Goal: Information Seeking & Learning: Learn about a topic

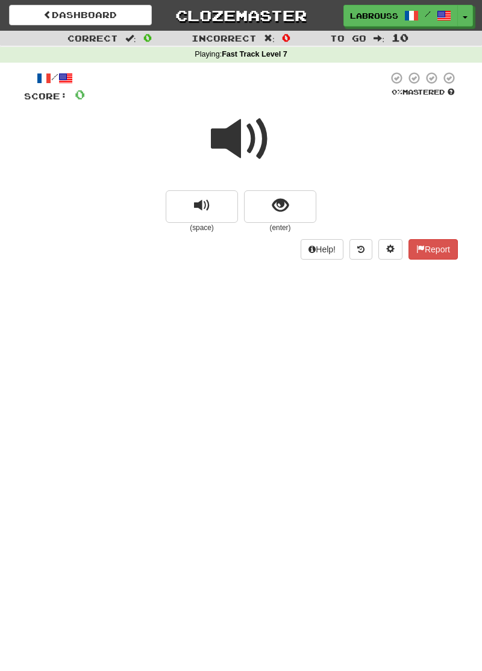
click at [244, 149] on span at bounding box center [241, 139] width 60 height 60
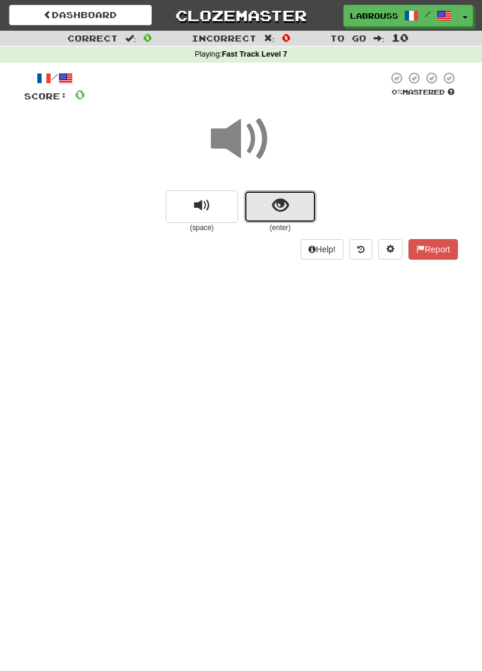
click at [286, 207] on span "show sentence" at bounding box center [280, 206] width 16 height 16
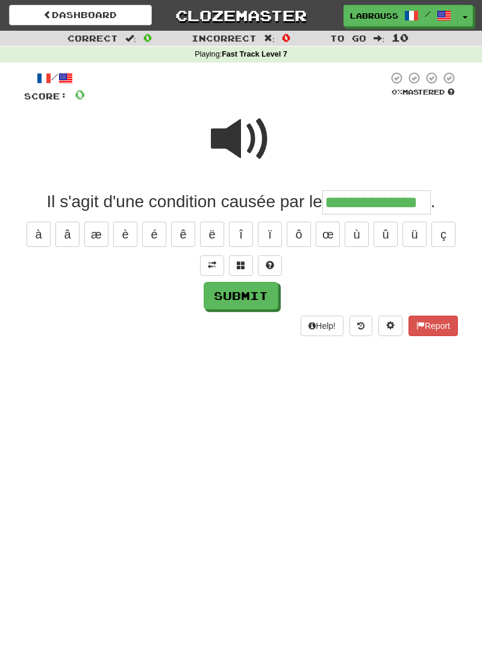
type input "**********"
click at [236, 142] on span at bounding box center [241, 139] width 60 height 60
click at [237, 293] on button "Submit" at bounding box center [241, 296] width 75 height 28
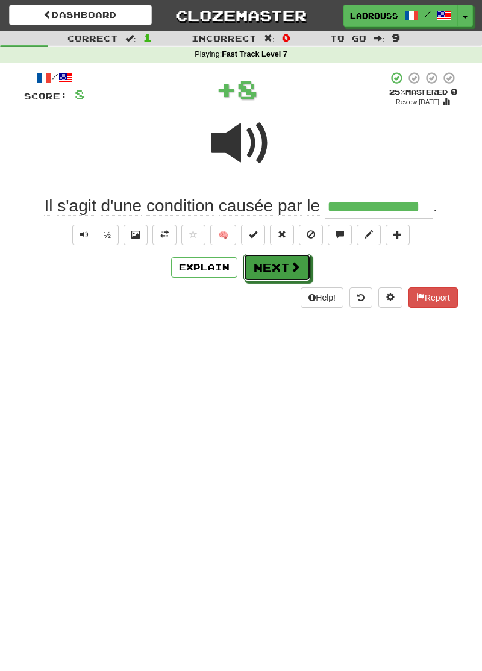
click at [270, 271] on button "Next" at bounding box center [276, 267] width 67 height 28
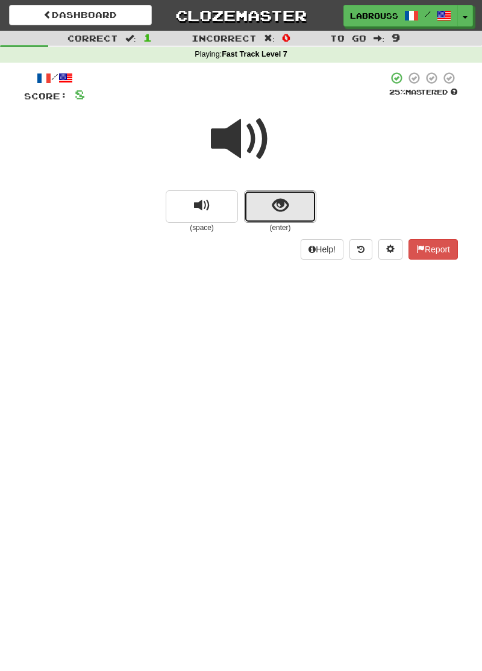
click at [285, 210] on span "show sentence" at bounding box center [280, 206] width 16 height 16
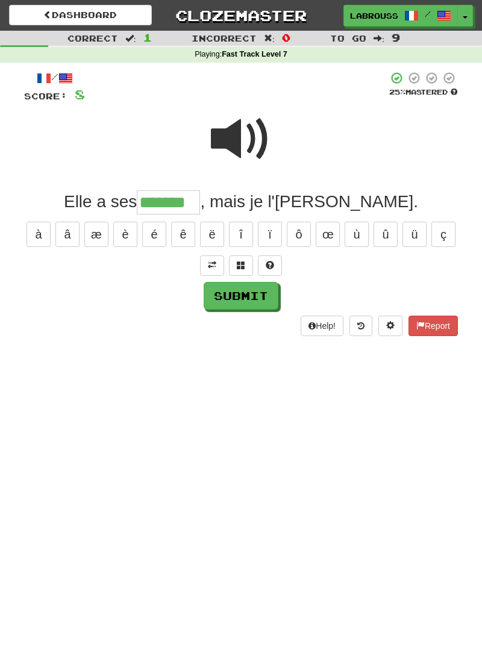
type input "*******"
click at [219, 299] on button "Submit" at bounding box center [241, 296] width 75 height 28
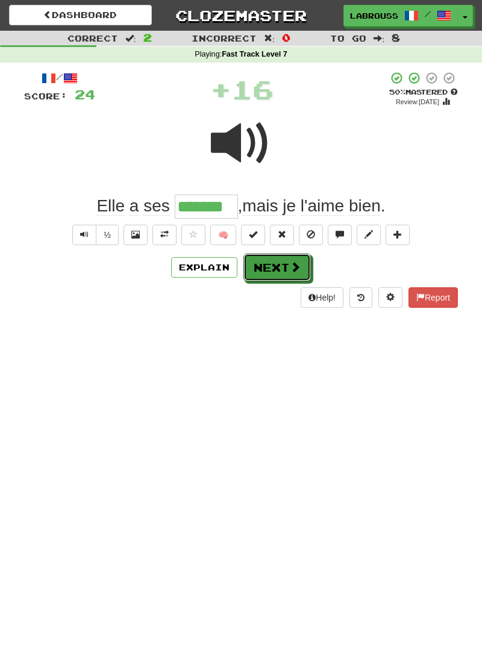
click at [258, 269] on button "Next" at bounding box center [276, 267] width 67 height 28
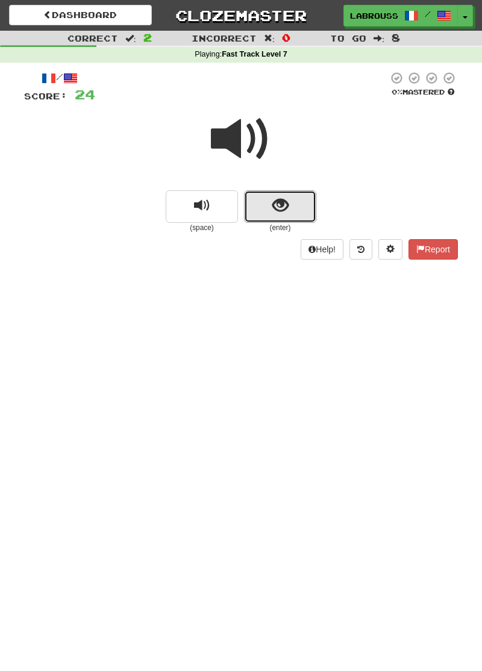
click at [263, 210] on button "show sentence" at bounding box center [280, 206] width 72 height 33
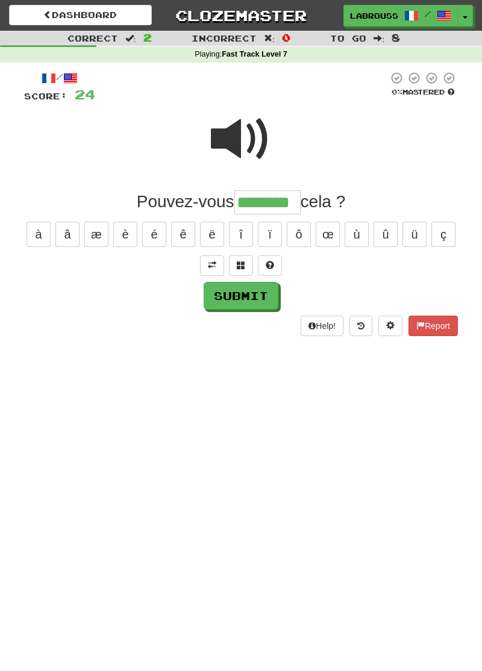
type input "********"
click at [225, 297] on button "Submit" at bounding box center [241, 296] width 75 height 28
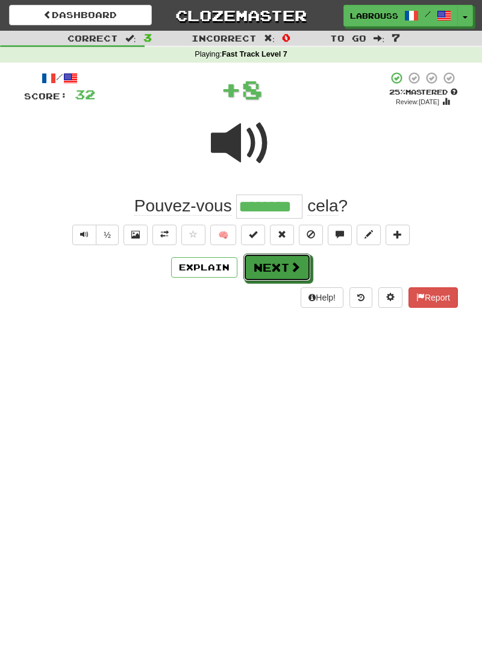
click at [262, 266] on button "Next" at bounding box center [276, 267] width 67 height 28
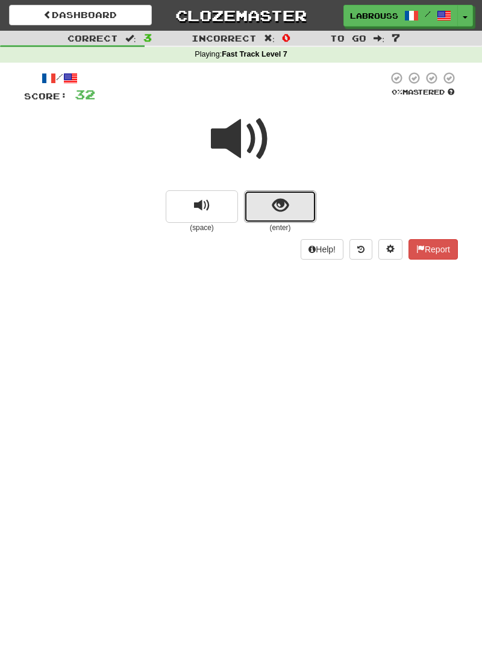
click at [276, 209] on span "show sentence" at bounding box center [280, 206] width 16 height 16
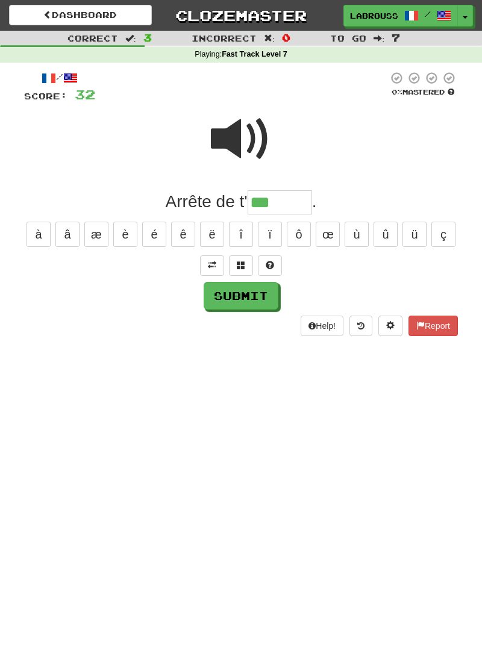
click at [28, 288] on div "Submit" at bounding box center [241, 296] width 434 height 28
click at [277, 222] on button "ï" at bounding box center [270, 234] width 24 height 25
type input "*******"
click at [213, 299] on button "Submit" at bounding box center [241, 296] width 75 height 28
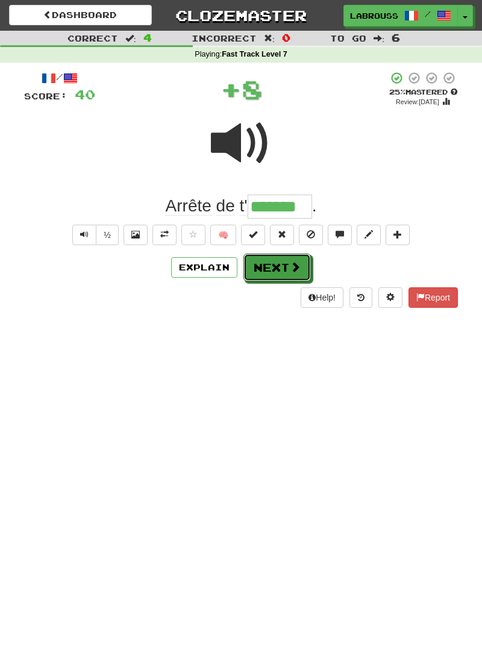
click at [255, 264] on button "Next" at bounding box center [276, 267] width 67 height 28
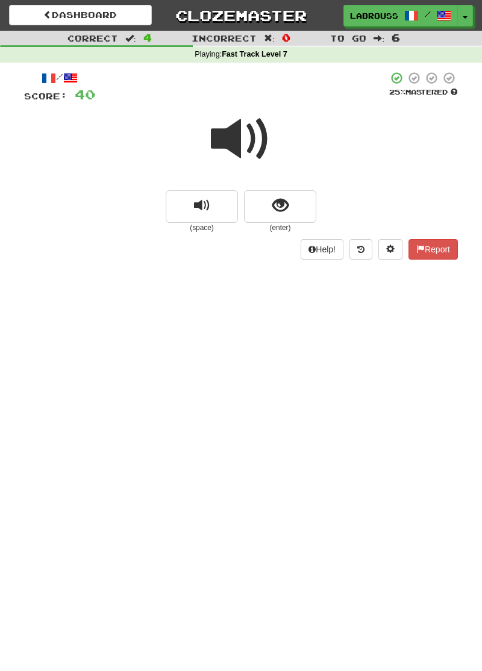
click at [248, 146] on span at bounding box center [241, 139] width 60 height 60
click at [276, 215] on button "show sentence" at bounding box center [280, 206] width 72 height 33
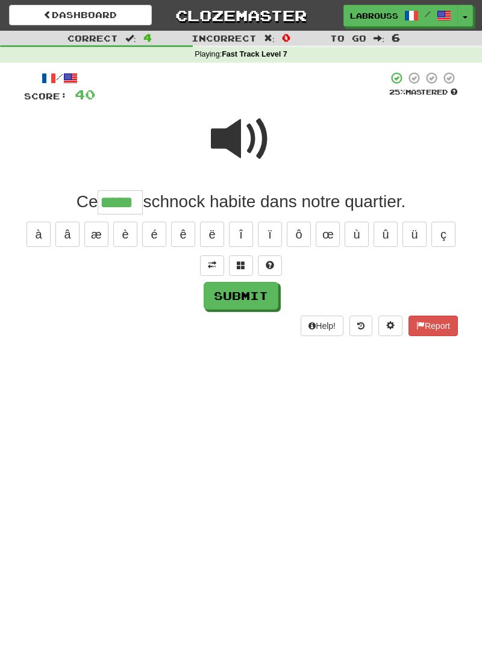
type input "*****"
click at [225, 298] on button "Submit" at bounding box center [241, 296] width 75 height 28
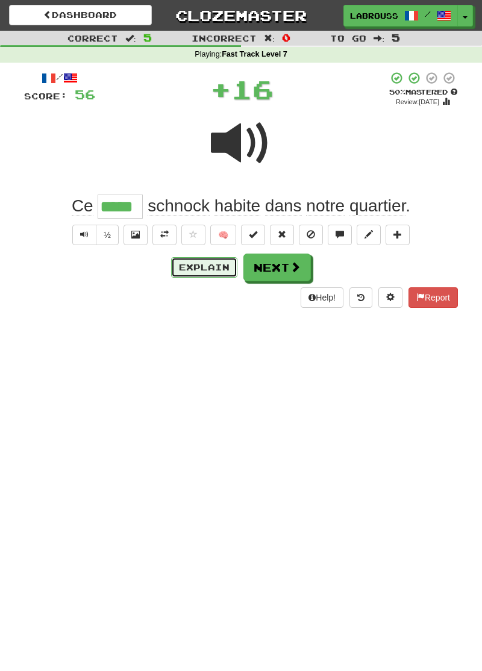
click at [191, 265] on button "Explain" at bounding box center [204, 267] width 66 height 20
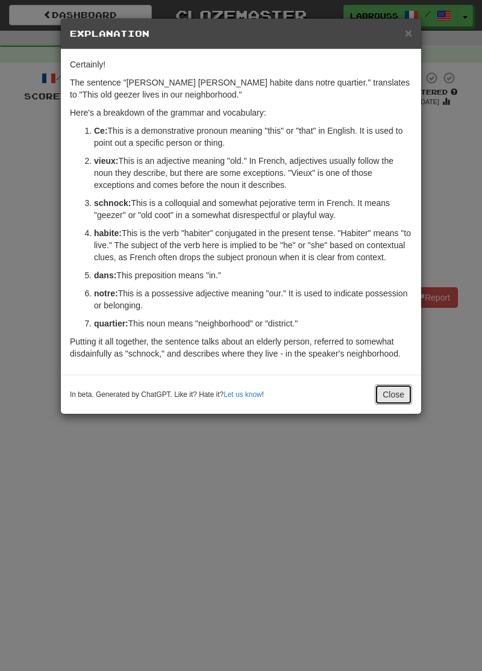
click at [387, 396] on button "Close" at bounding box center [393, 394] width 37 height 20
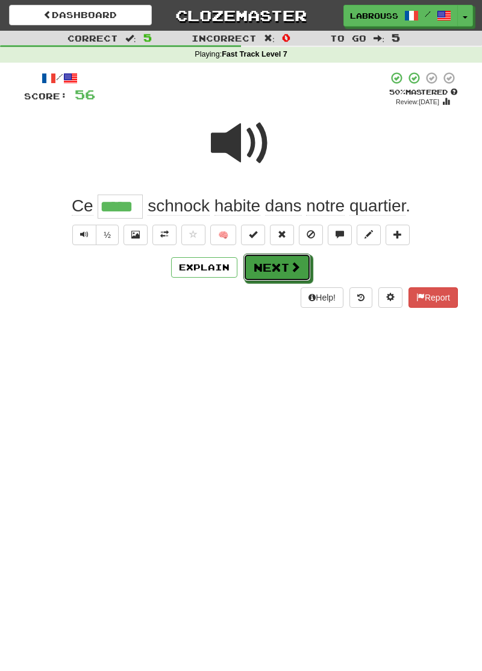
click at [275, 270] on button "Next" at bounding box center [276, 267] width 67 height 28
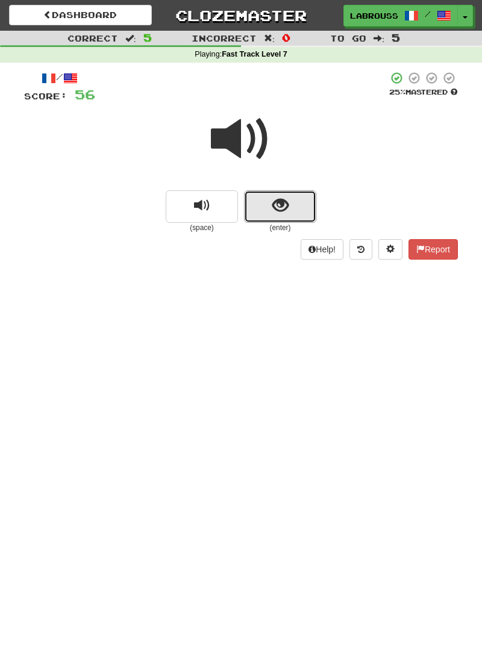
click at [265, 208] on button "show sentence" at bounding box center [280, 206] width 72 height 33
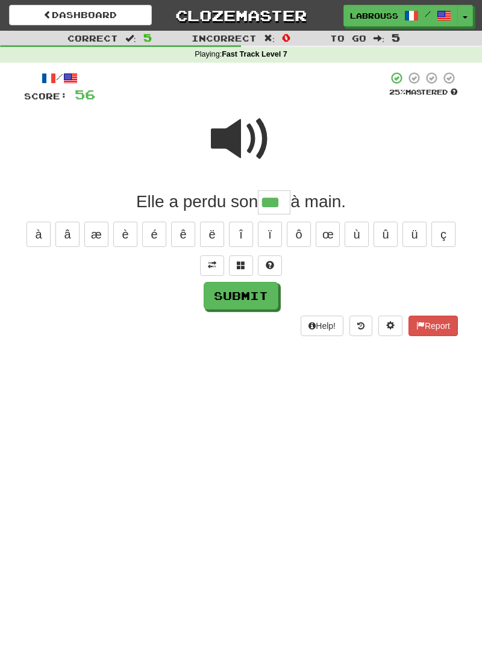
type input "***"
click at [219, 297] on button "Submit" at bounding box center [241, 296] width 75 height 28
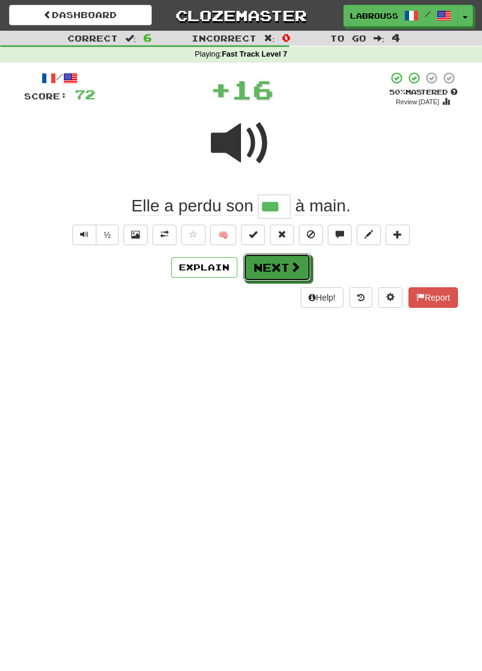
click at [261, 262] on button "Next" at bounding box center [276, 267] width 67 height 28
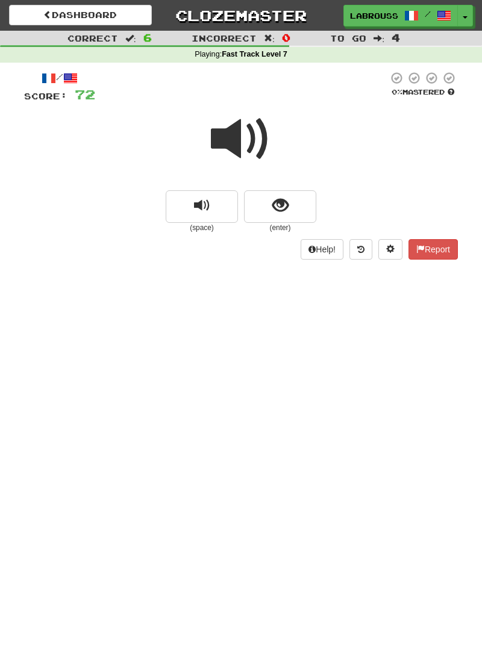
click at [228, 135] on span at bounding box center [241, 139] width 60 height 60
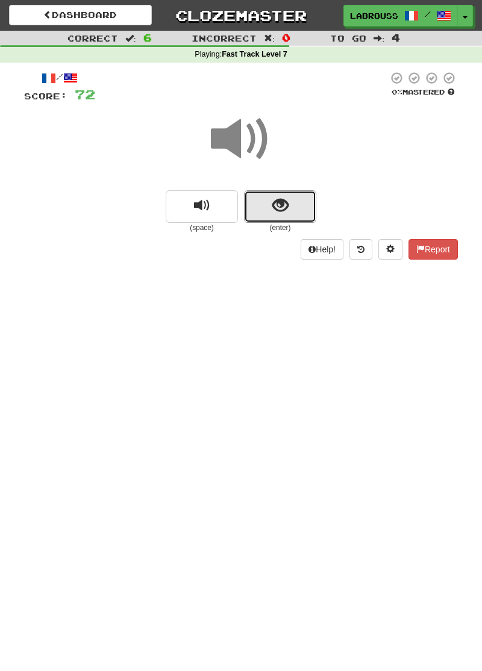
click at [270, 204] on button "show sentence" at bounding box center [280, 206] width 72 height 33
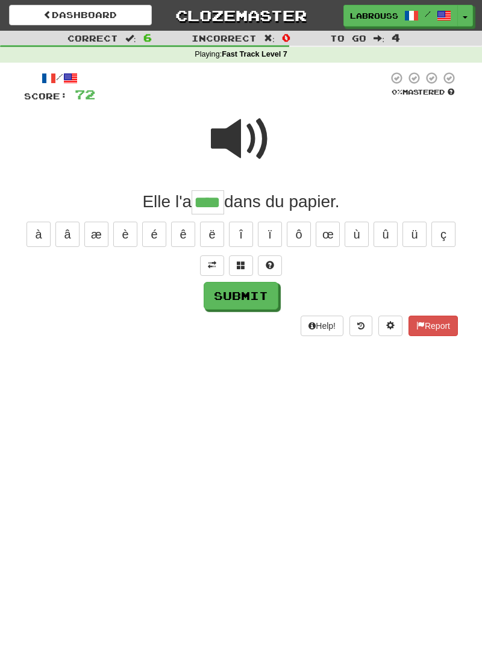
type input "****"
click at [218, 297] on button "Submit" at bounding box center [241, 296] width 75 height 28
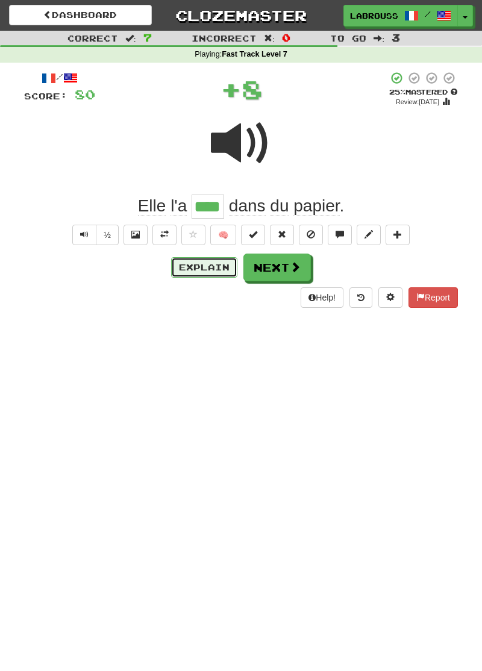
click at [189, 265] on button "Explain" at bounding box center [204, 267] width 66 height 20
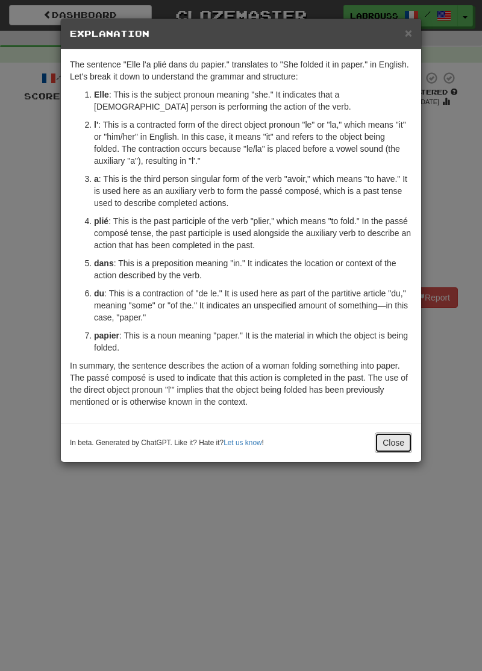
click at [388, 442] on button "Close" at bounding box center [393, 442] width 37 height 20
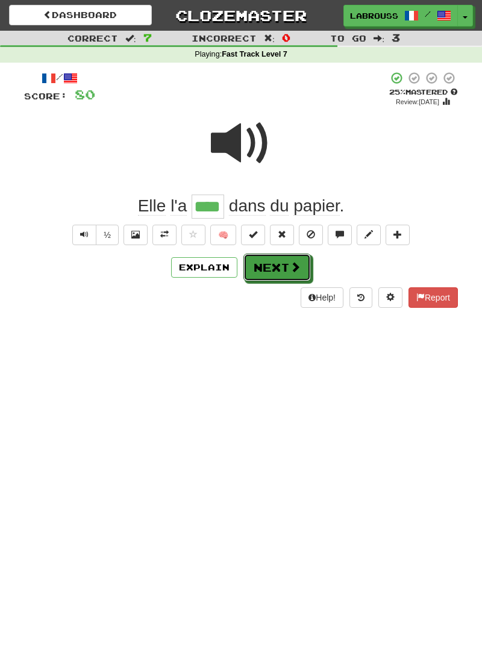
click at [275, 270] on button "Next" at bounding box center [276, 267] width 67 height 28
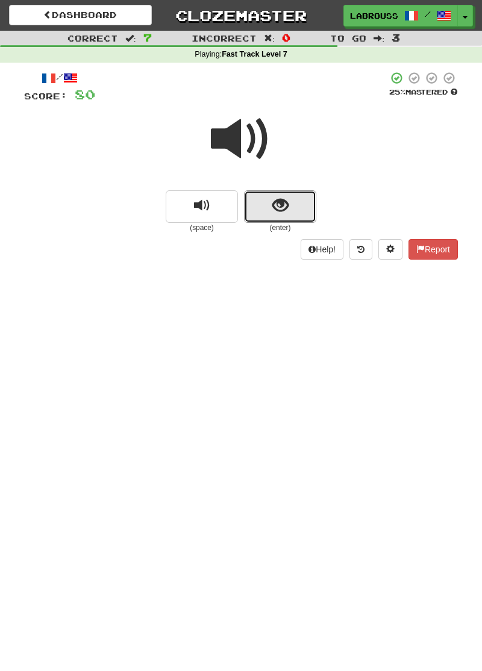
click at [273, 214] on button "show sentence" at bounding box center [280, 206] width 72 height 33
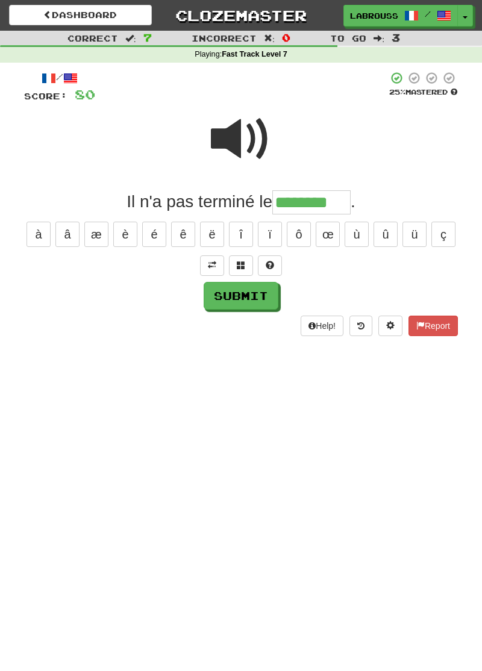
type input "********"
click at [224, 297] on button "Submit" at bounding box center [241, 296] width 75 height 28
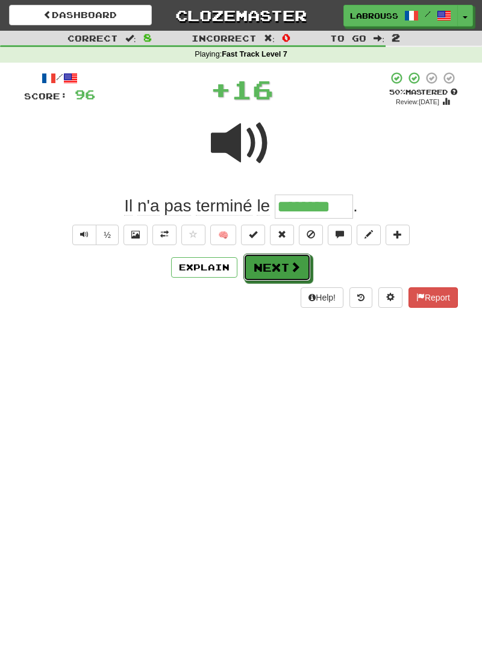
click at [255, 270] on button "Next" at bounding box center [276, 267] width 67 height 28
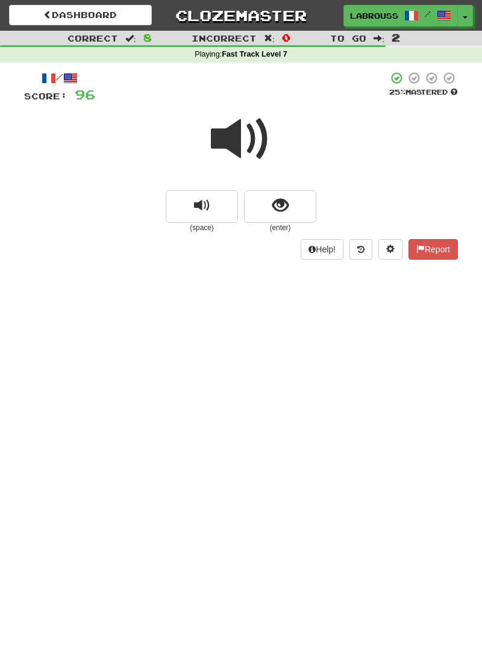
click at [243, 136] on span at bounding box center [241, 139] width 60 height 60
click at [270, 196] on button "show sentence" at bounding box center [280, 206] width 72 height 33
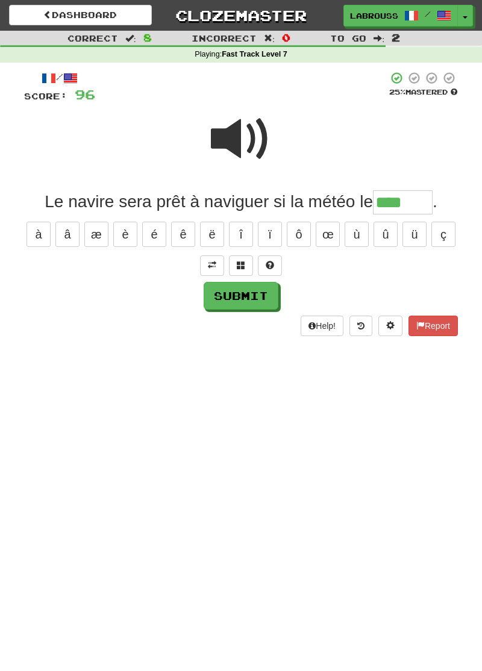
click at [234, 140] on span at bounding box center [241, 139] width 60 height 60
click at [413, 201] on input "****" at bounding box center [403, 202] width 60 height 24
type input "******"
click at [216, 299] on button "Submit" at bounding box center [241, 296] width 75 height 28
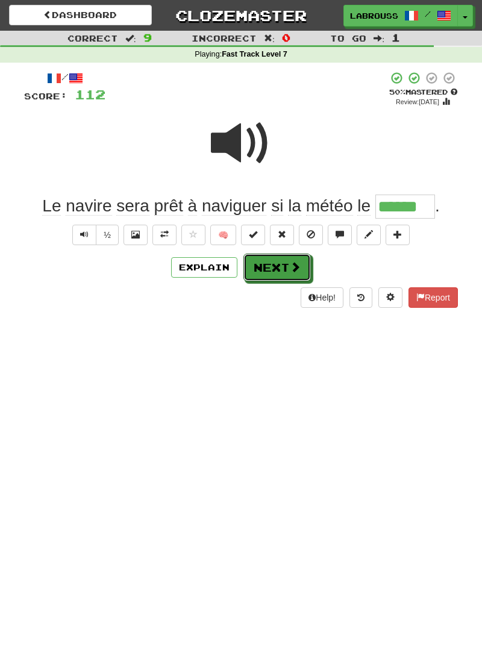
click at [277, 271] on button "Next" at bounding box center [276, 267] width 67 height 28
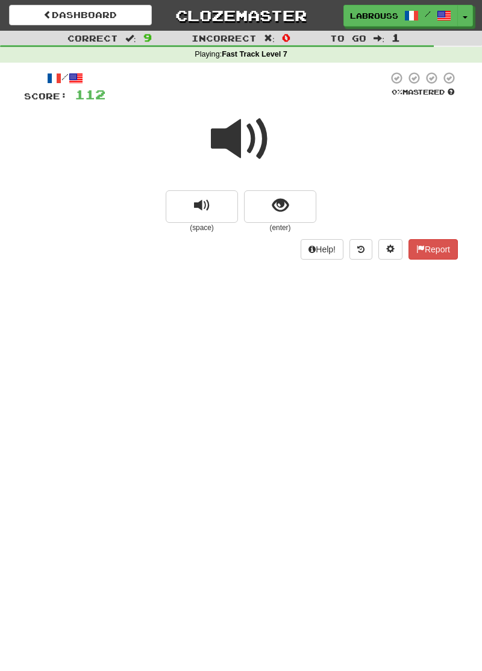
click at [241, 139] on span at bounding box center [241, 139] width 60 height 60
click at [272, 210] on span "show sentence" at bounding box center [280, 206] width 16 height 16
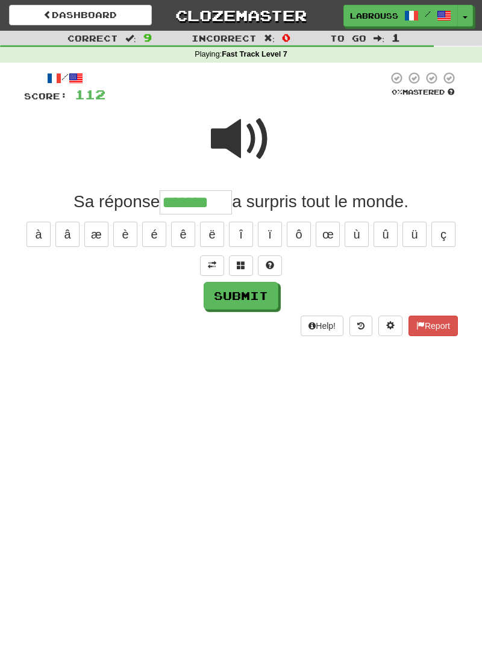
type input "*******"
click at [225, 297] on button "Submit" at bounding box center [241, 296] width 75 height 28
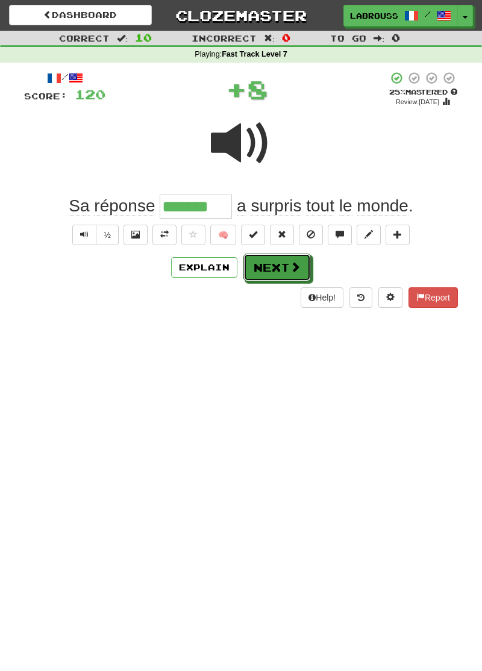
click at [265, 269] on button "Next" at bounding box center [276, 267] width 67 height 28
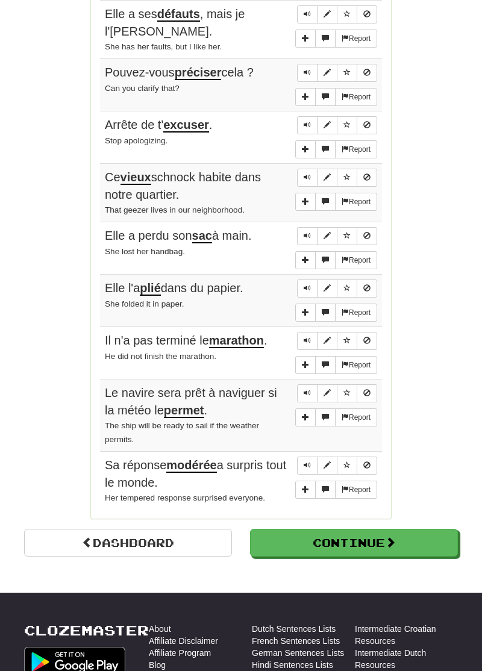
scroll to position [703, 0]
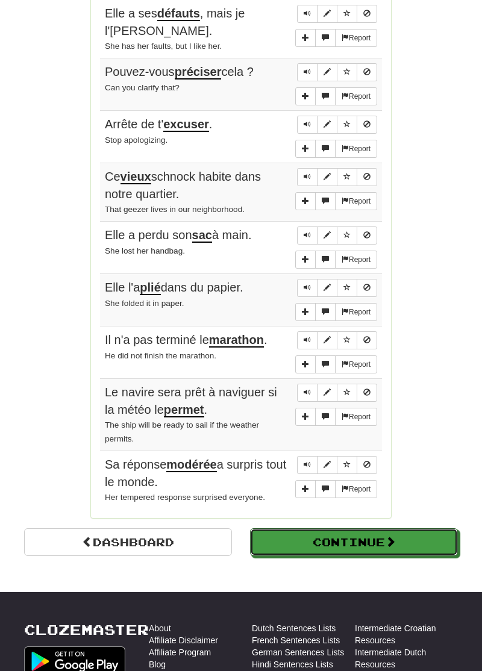
click at [291, 529] on button "Continue" at bounding box center [354, 542] width 208 height 28
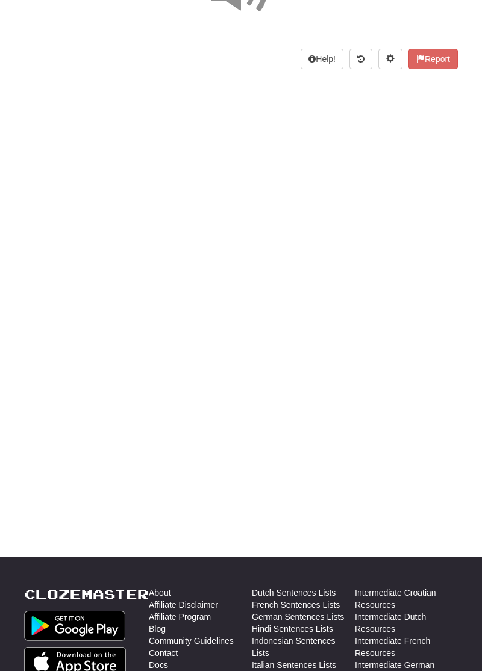
scroll to position [0, 0]
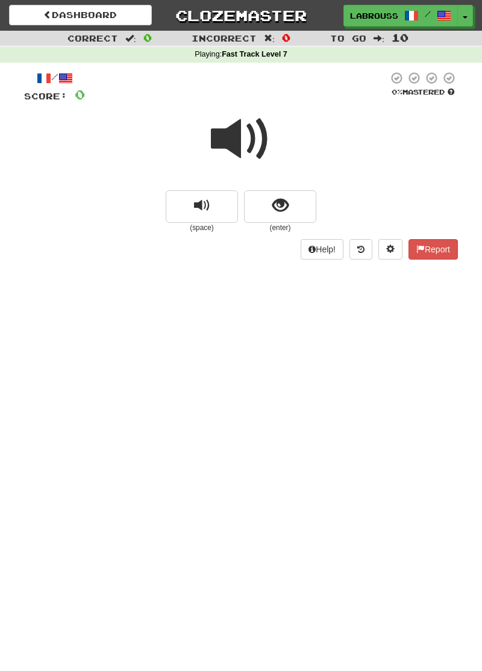
click at [246, 134] on span at bounding box center [241, 139] width 60 height 60
click at [269, 210] on button "show sentence" at bounding box center [280, 206] width 72 height 33
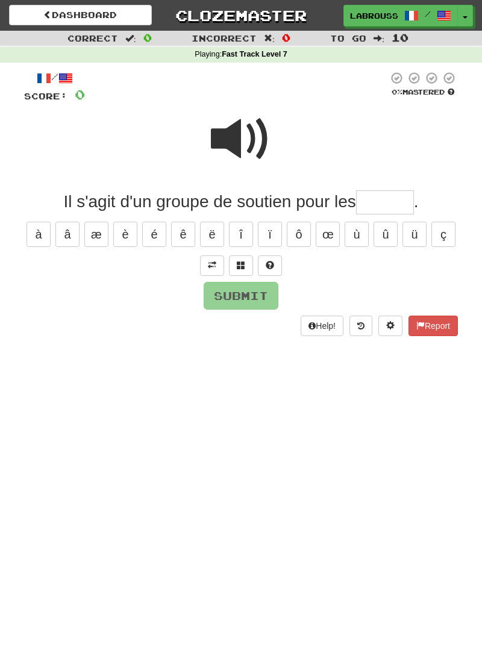
type input "*"
click at [228, 149] on span at bounding box center [241, 139] width 60 height 60
click at [372, 207] on input "text" at bounding box center [385, 202] width 58 height 24
type input "*"
click at [264, 257] on button at bounding box center [270, 265] width 24 height 20
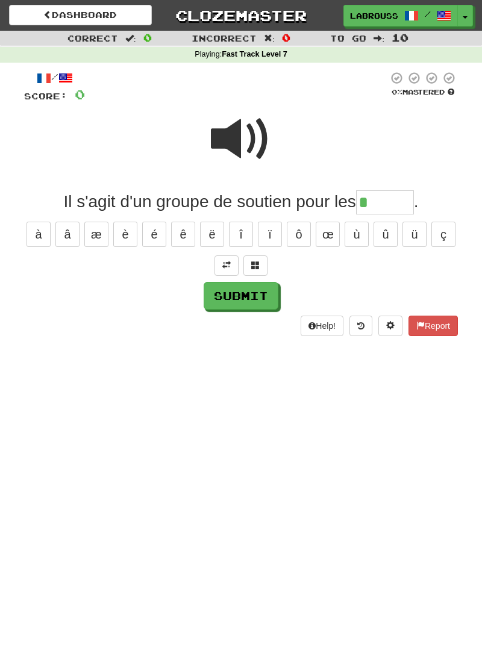
click at [239, 141] on span at bounding box center [241, 139] width 60 height 60
click at [369, 202] on input "*" at bounding box center [385, 202] width 58 height 24
click at [220, 266] on button at bounding box center [226, 265] width 24 height 20
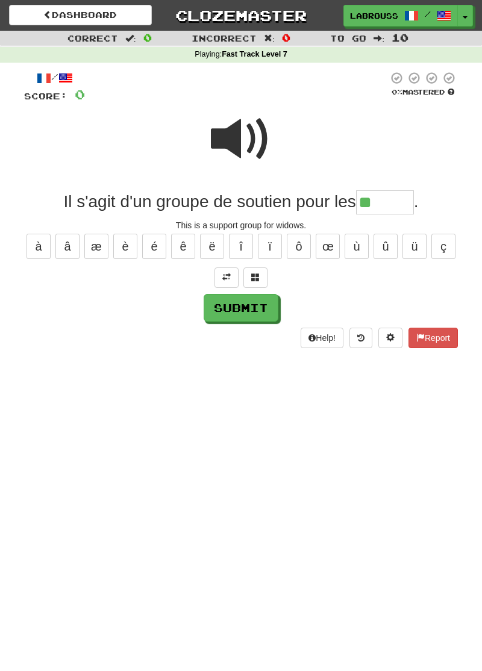
click at [383, 201] on input "**" at bounding box center [385, 202] width 58 height 24
type input "******"
click at [219, 303] on button "Submit" at bounding box center [241, 308] width 75 height 28
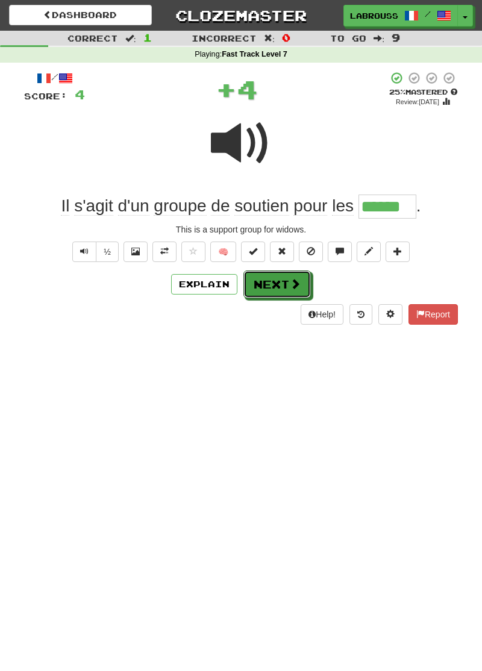
click at [260, 279] on button "Next" at bounding box center [276, 284] width 67 height 28
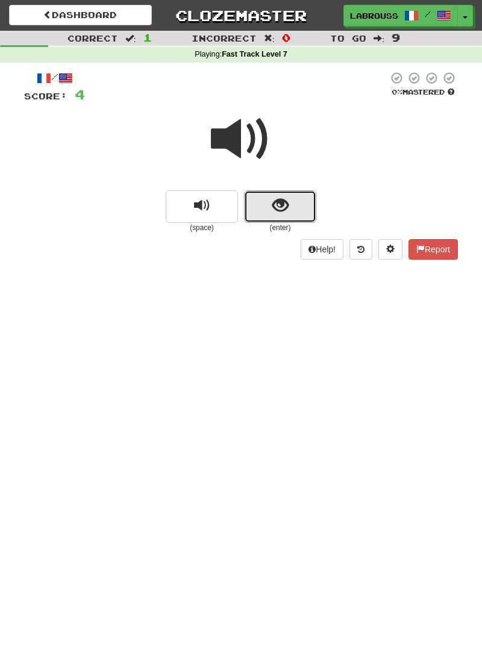
click at [262, 207] on button "show sentence" at bounding box center [280, 206] width 72 height 33
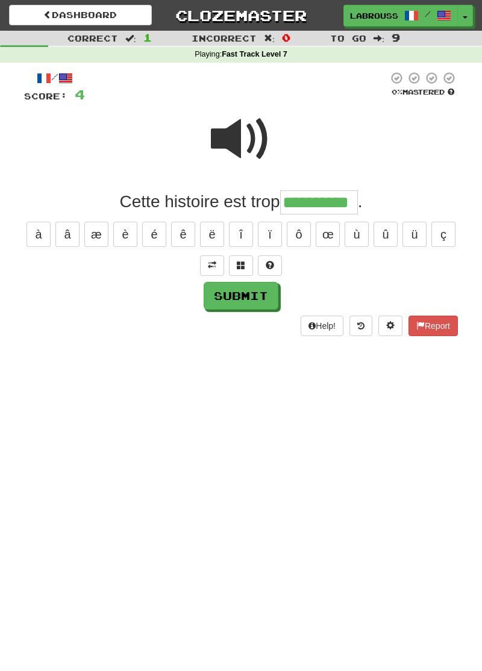
type input "**********"
click at [216, 297] on button "Submit" at bounding box center [241, 296] width 75 height 28
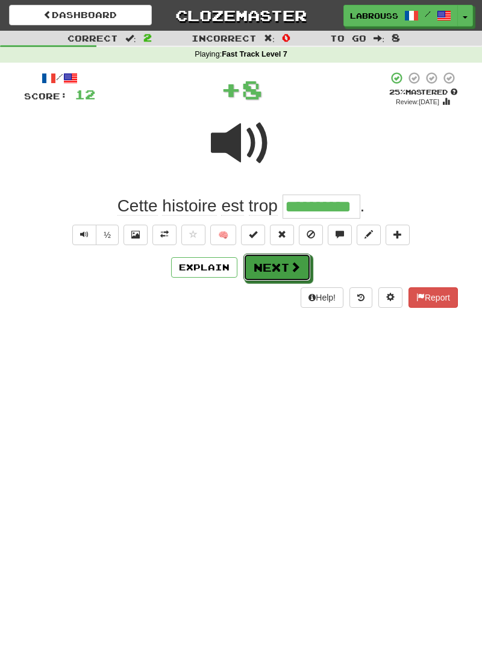
click at [254, 267] on button "Next" at bounding box center [276, 267] width 67 height 28
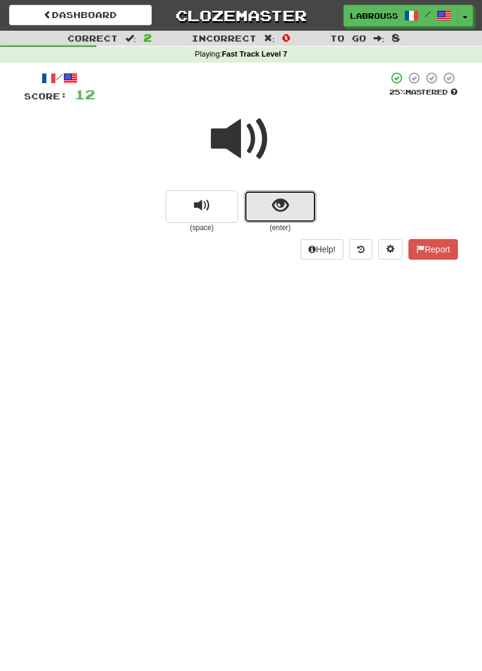
click at [266, 216] on button "show sentence" at bounding box center [280, 206] width 72 height 33
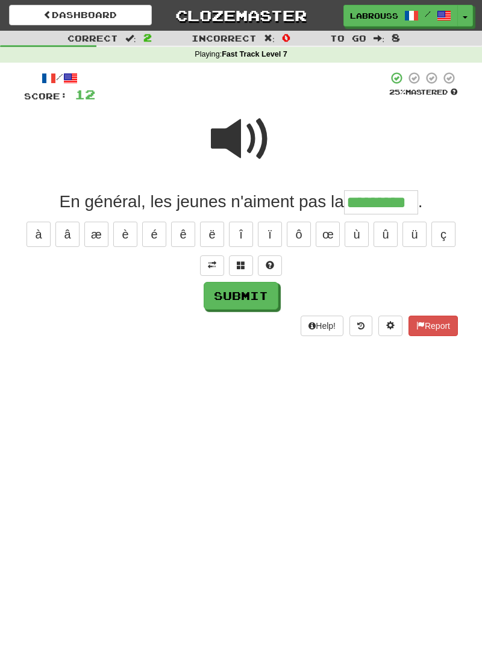
type input "*********"
click at [225, 291] on button "Submit" at bounding box center [241, 296] width 75 height 28
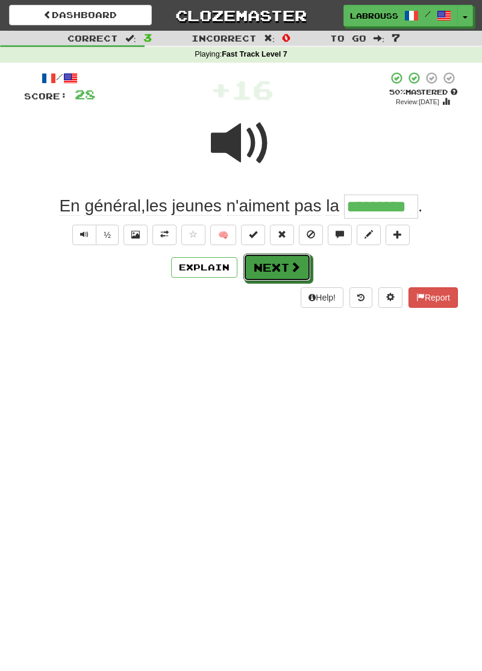
click at [273, 266] on button "Next" at bounding box center [276, 267] width 67 height 28
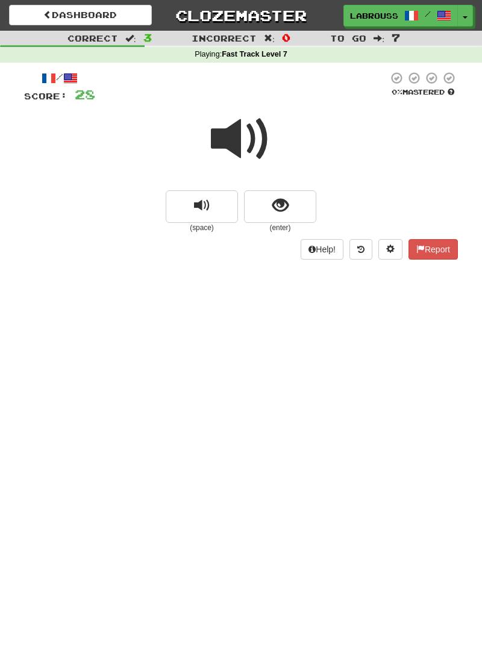
click at [234, 150] on span at bounding box center [241, 139] width 60 height 60
click at [276, 213] on span "show sentence" at bounding box center [280, 206] width 16 height 16
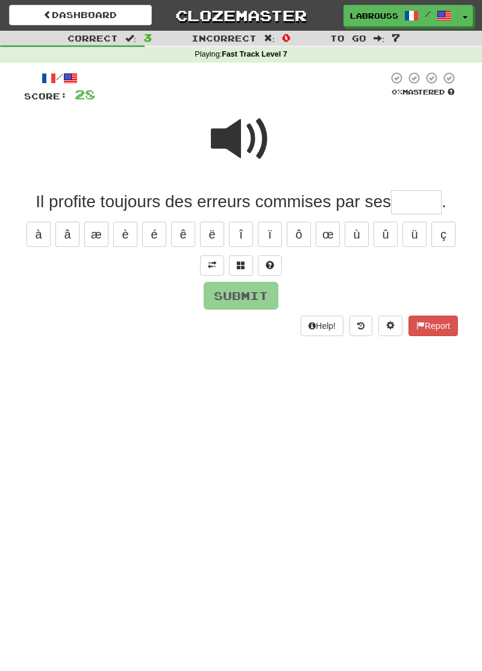
type input "*"
click at [240, 141] on span at bounding box center [241, 139] width 60 height 60
click at [413, 196] on input "text" at bounding box center [416, 202] width 51 height 24
type input "******"
click at [220, 297] on button "Submit" at bounding box center [241, 296] width 75 height 28
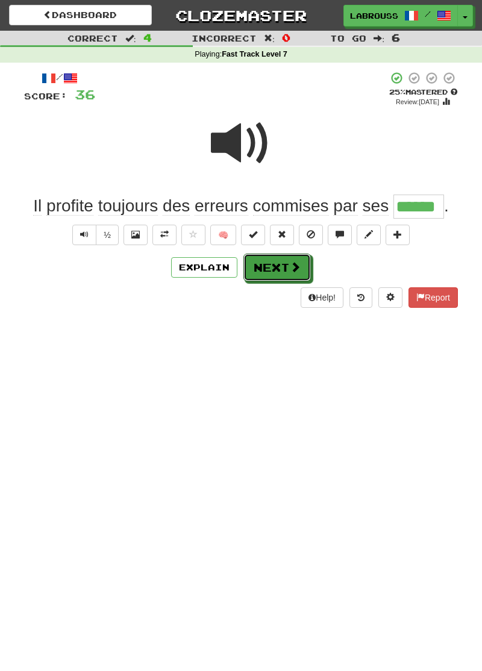
click at [265, 268] on button "Next" at bounding box center [276, 267] width 67 height 28
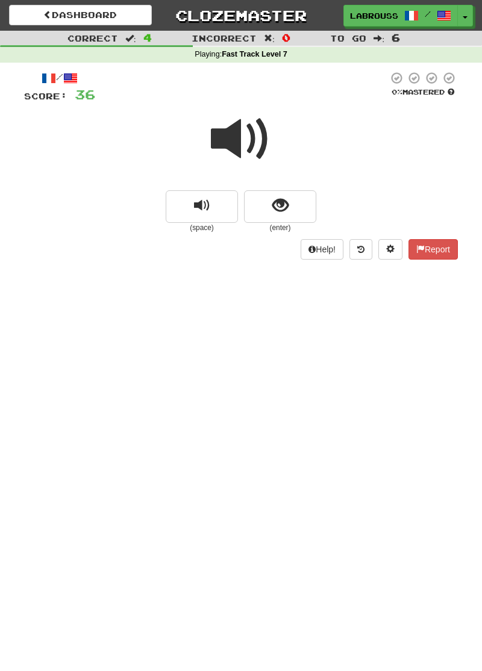
click at [237, 137] on span at bounding box center [241, 139] width 60 height 60
click at [276, 210] on span "show sentence" at bounding box center [280, 206] width 16 height 16
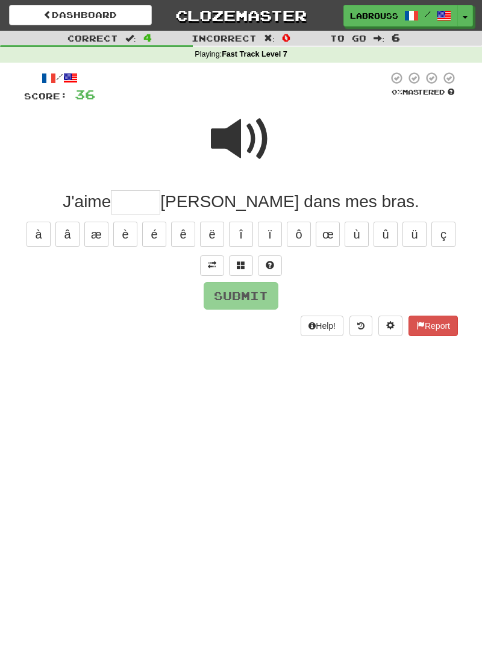
click at [229, 136] on span at bounding box center [241, 139] width 60 height 60
click at [160, 201] on input "text" at bounding box center [135, 202] width 49 height 24
click at [204, 264] on button at bounding box center [212, 265] width 24 height 20
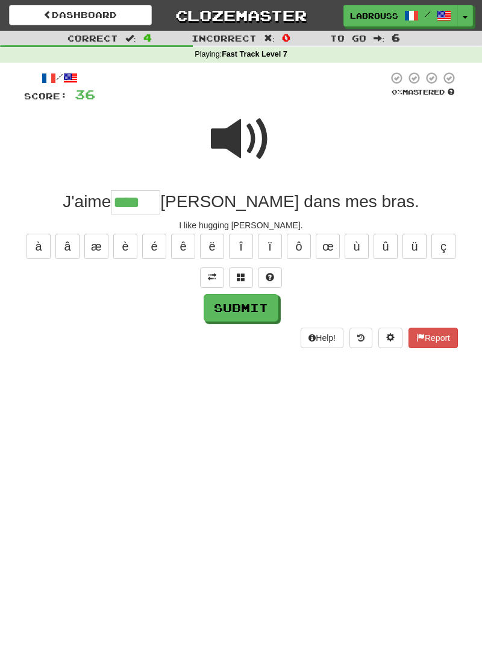
click at [160, 211] on input "****" at bounding box center [135, 202] width 49 height 24
type input "******"
click at [213, 302] on button "Submit" at bounding box center [241, 308] width 75 height 28
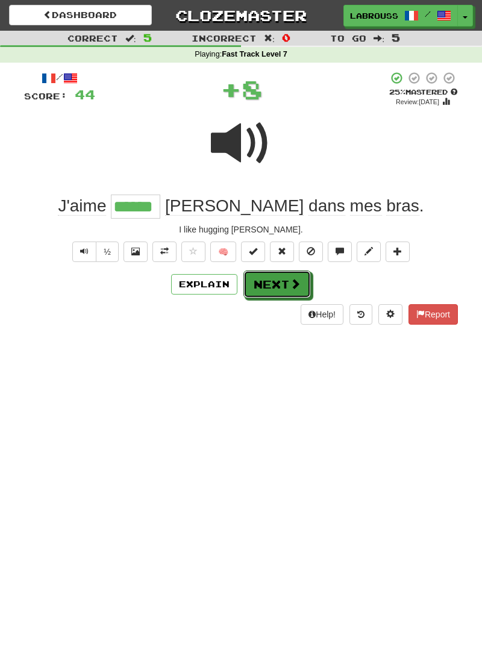
click at [260, 287] on button "Next" at bounding box center [276, 284] width 67 height 28
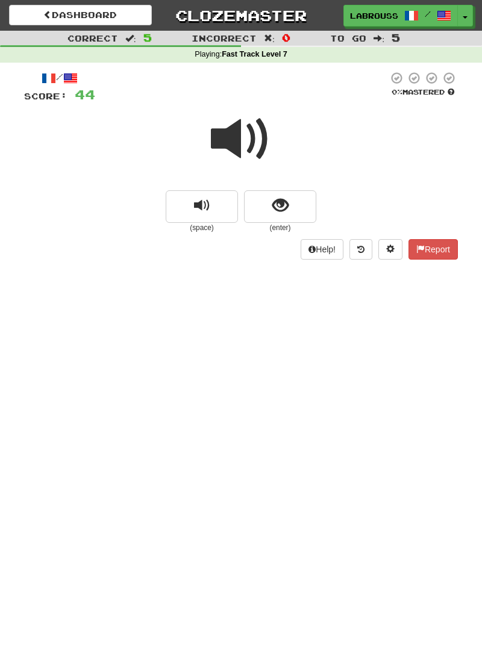
click at [232, 135] on span at bounding box center [241, 139] width 60 height 60
click at [284, 211] on span "show sentence" at bounding box center [280, 206] width 16 height 16
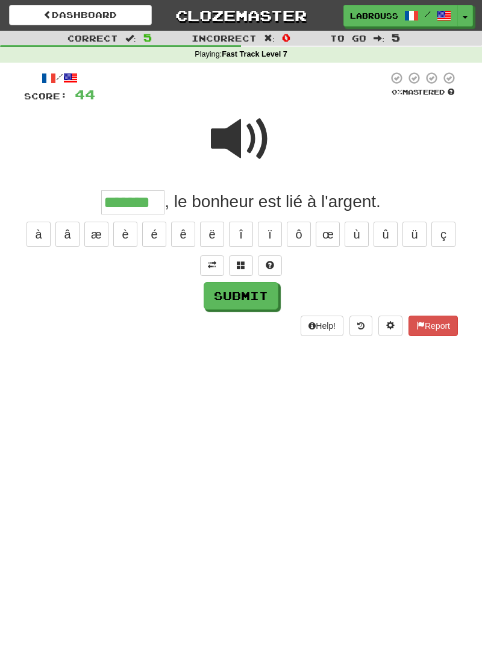
type input "*******"
click at [217, 295] on button "Submit" at bounding box center [241, 296] width 75 height 28
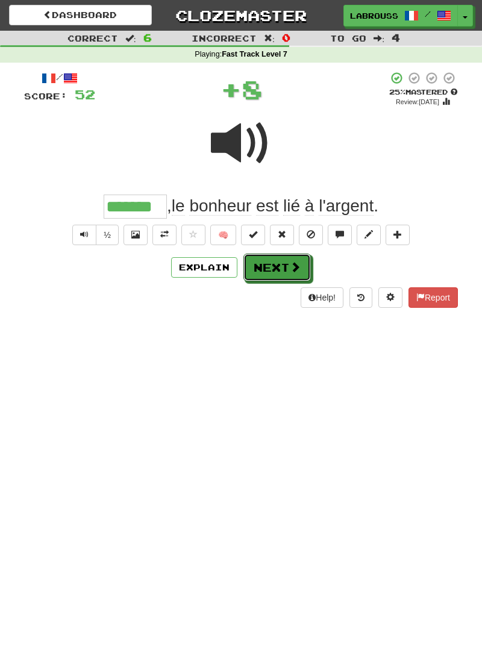
click at [256, 266] on button "Next" at bounding box center [276, 267] width 67 height 28
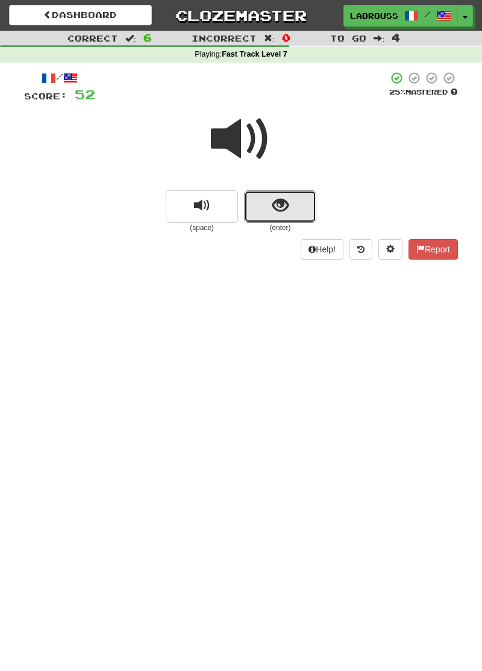
click at [264, 202] on button "show sentence" at bounding box center [280, 206] width 72 height 33
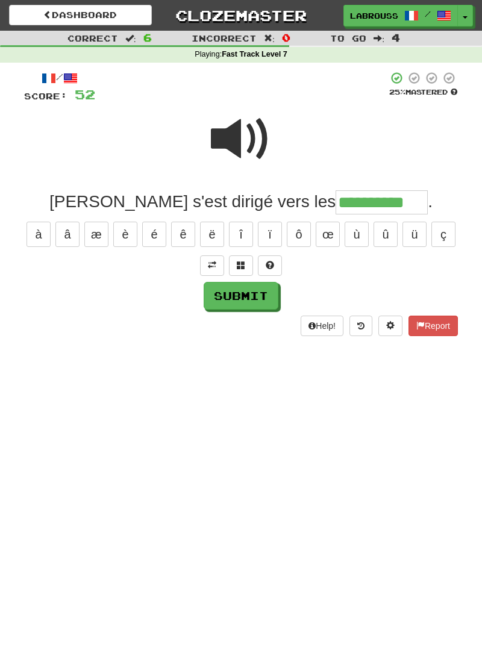
type input "**********"
click at [216, 294] on button "Submit" at bounding box center [241, 296] width 75 height 28
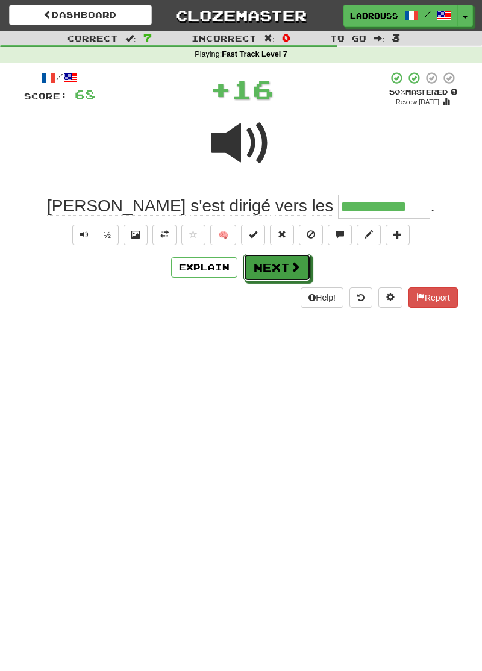
click at [257, 267] on button "Next" at bounding box center [276, 267] width 67 height 28
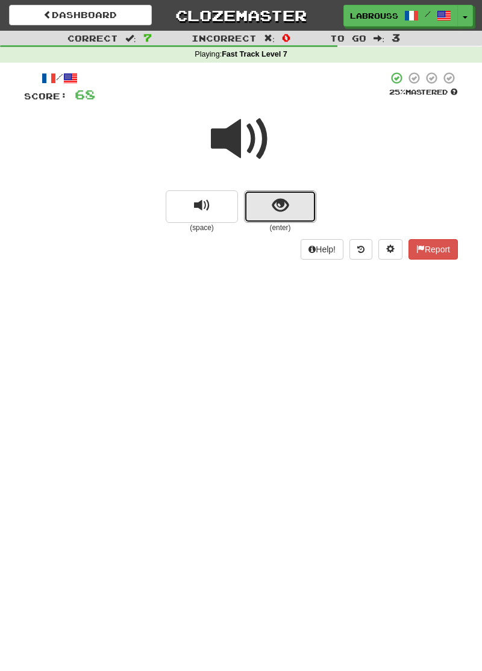
click at [271, 204] on button "show sentence" at bounding box center [280, 206] width 72 height 33
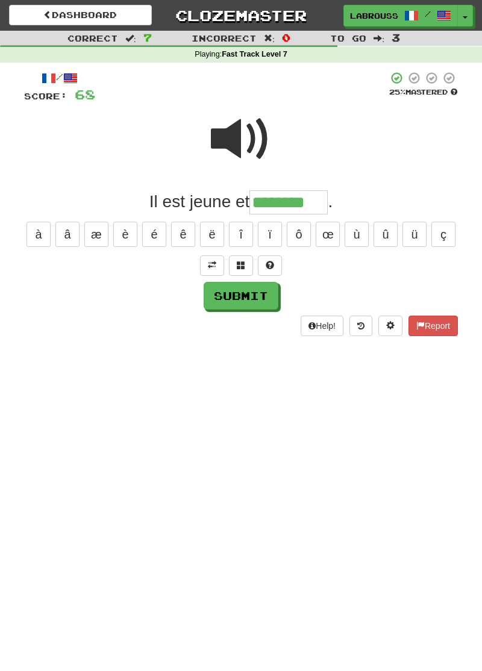
type input "********"
click at [222, 296] on button "Submit" at bounding box center [241, 296] width 75 height 28
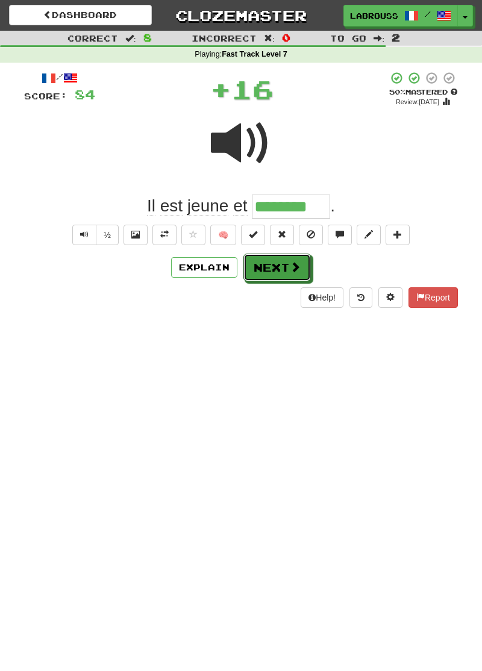
click at [253, 269] on button "Next" at bounding box center [276, 267] width 67 height 28
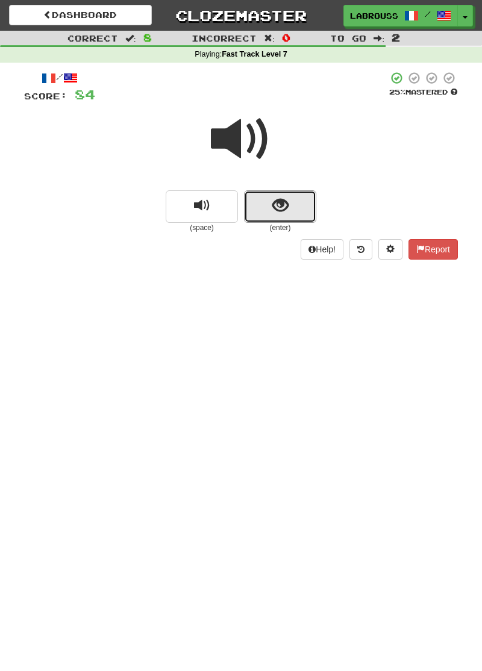
click at [267, 208] on button "show sentence" at bounding box center [280, 206] width 72 height 33
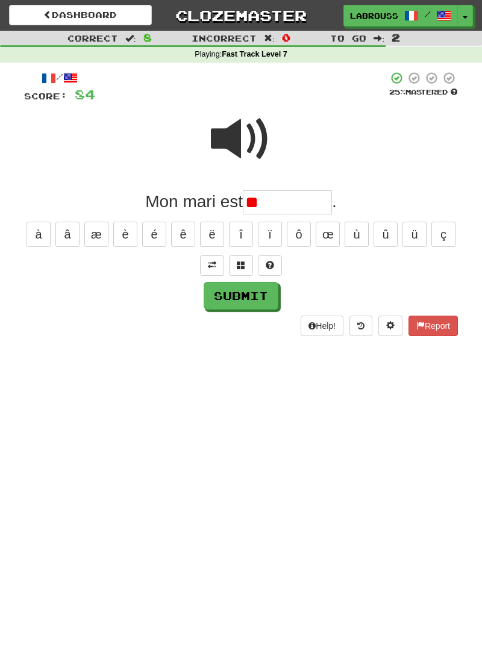
type input "*"
click at [222, 151] on span at bounding box center [241, 139] width 60 height 60
click at [267, 206] on input "text" at bounding box center [287, 202] width 89 height 24
type input "*"
type input "**********"
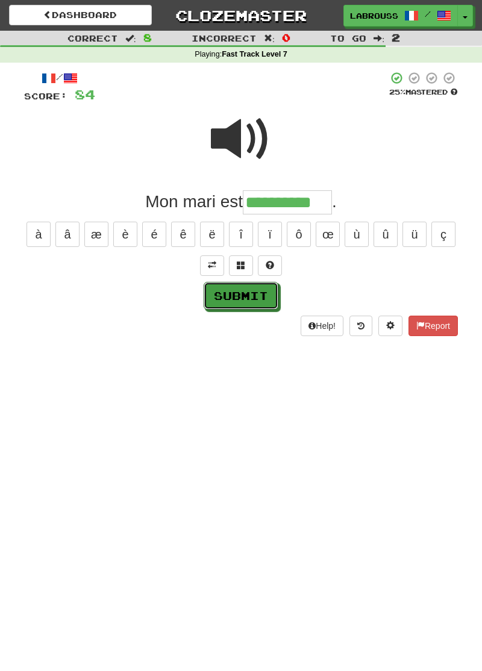
click at [222, 296] on button "Submit" at bounding box center [241, 296] width 75 height 28
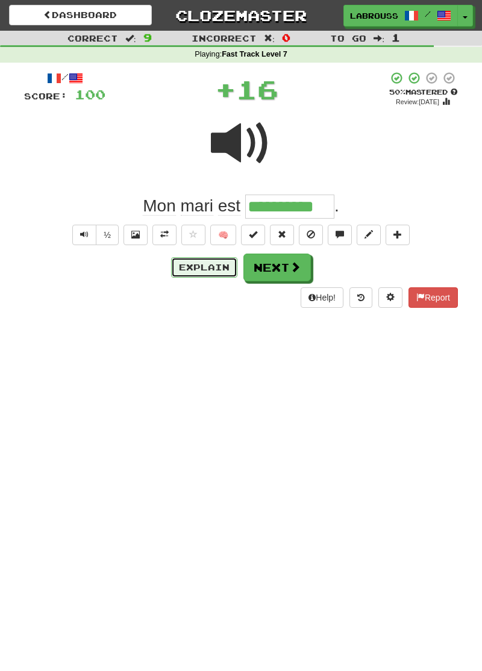
click at [193, 270] on button "Explain" at bounding box center [204, 267] width 66 height 20
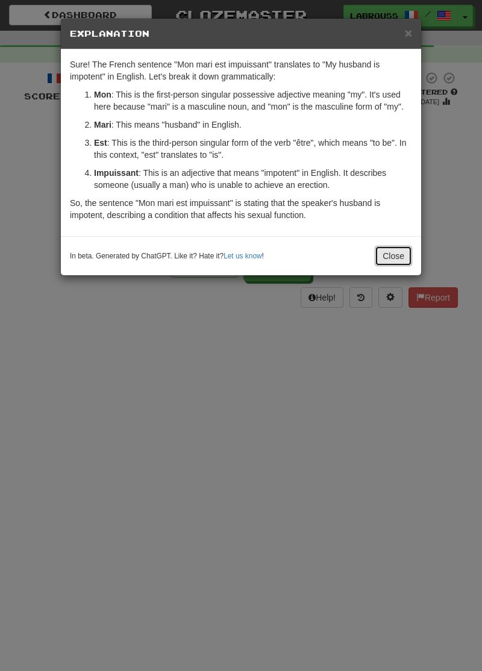
click at [388, 252] on button "Close" at bounding box center [393, 256] width 37 height 20
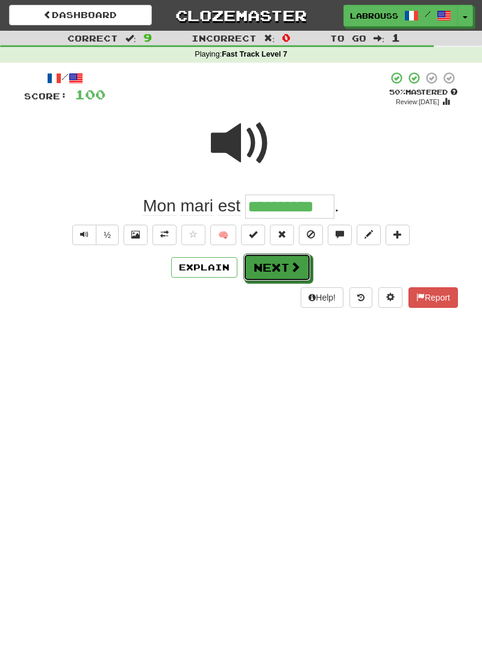
click at [263, 266] on button "Next" at bounding box center [276, 267] width 67 height 28
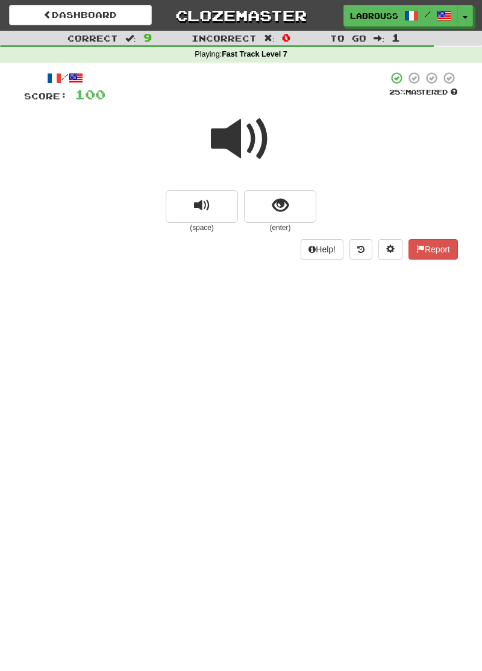
click at [242, 134] on span at bounding box center [241, 139] width 60 height 60
click at [265, 210] on button "show sentence" at bounding box center [280, 206] width 72 height 33
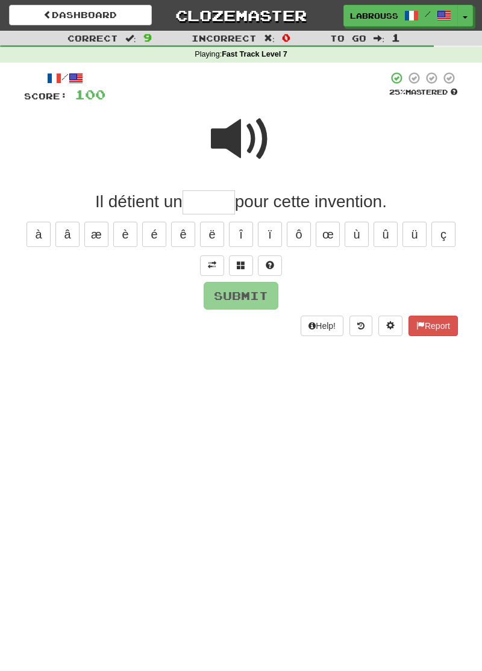
click at [234, 135] on span at bounding box center [241, 139] width 60 height 60
click at [207, 205] on input "text" at bounding box center [208, 202] width 52 height 24
type input "******"
click at [219, 297] on button "Submit" at bounding box center [241, 296] width 75 height 28
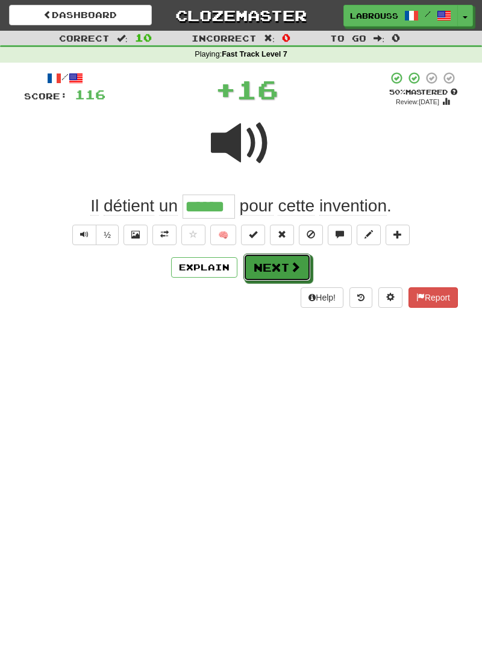
click at [260, 270] on button "Next" at bounding box center [276, 267] width 67 height 28
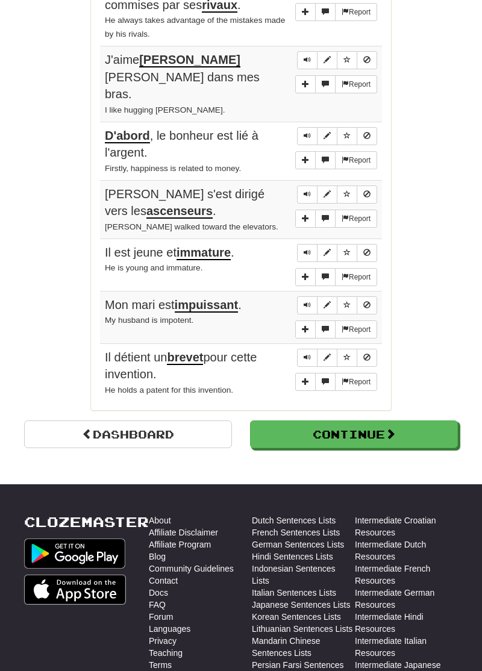
scroll to position [841, 0]
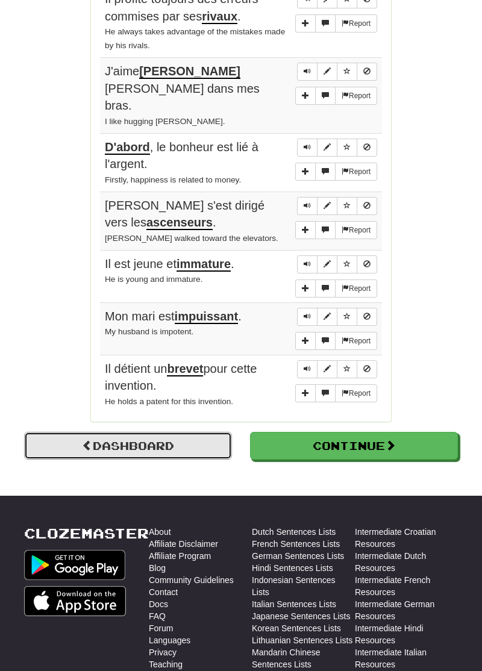
click at [121, 432] on link "Dashboard" at bounding box center [128, 446] width 208 height 28
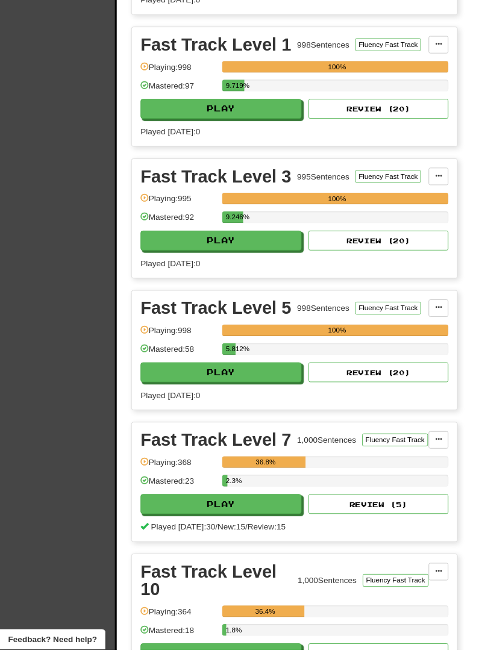
scroll to position [474, 0]
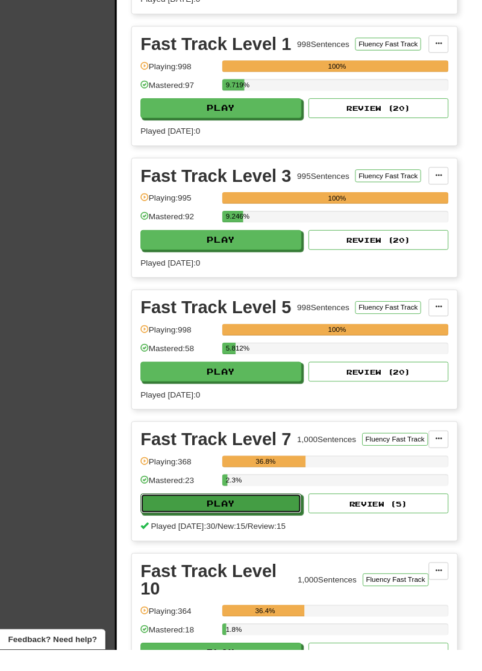
click at [178, 510] on button "Play" at bounding box center [228, 520] width 166 height 20
select select "**"
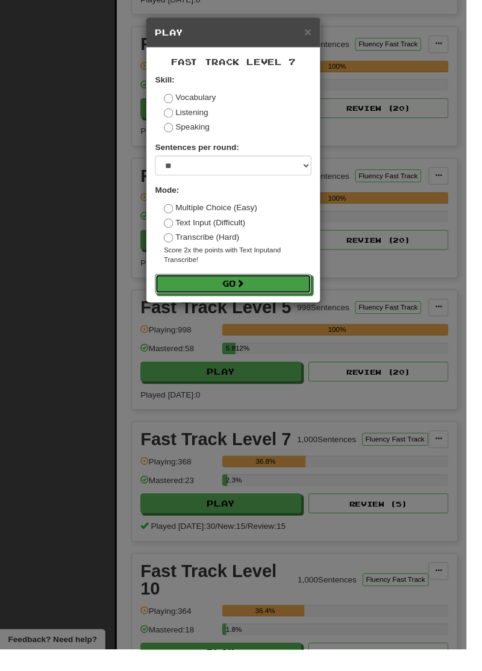
click at [194, 297] on button "Go" at bounding box center [240, 293] width 161 height 20
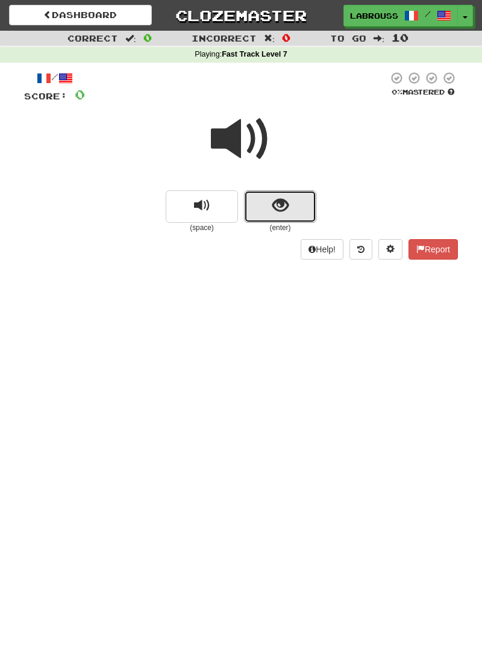
click at [266, 205] on button "show sentence" at bounding box center [280, 206] width 72 height 33
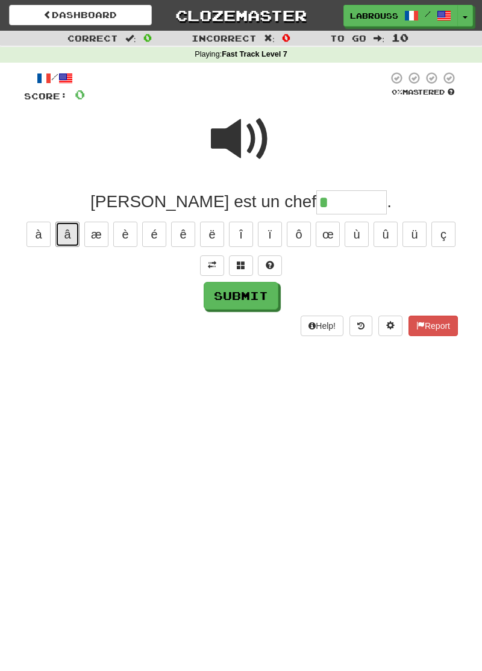
click at [70, 231] on button "â" at bounding box center [67, 234] width 24 height 25
type input "*********"
click at [219, 295] on button "Submit" at bounding box center [241, 296] width 75 height 28
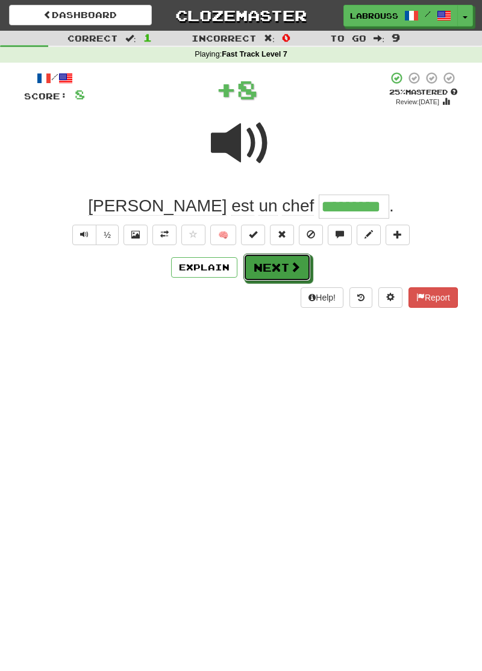
click at [254, 266] on button "Next" at bounding box center [276, 267] width 67 height 28
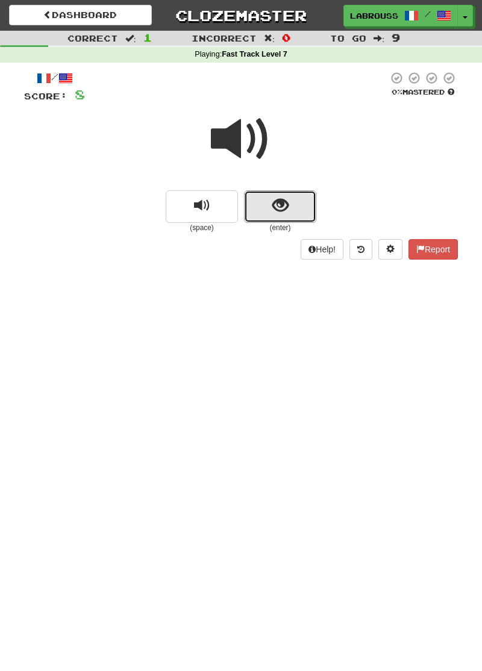
click at [269, 195] on button "show sentence" at bounding box center [280, 206] width 72 height 33
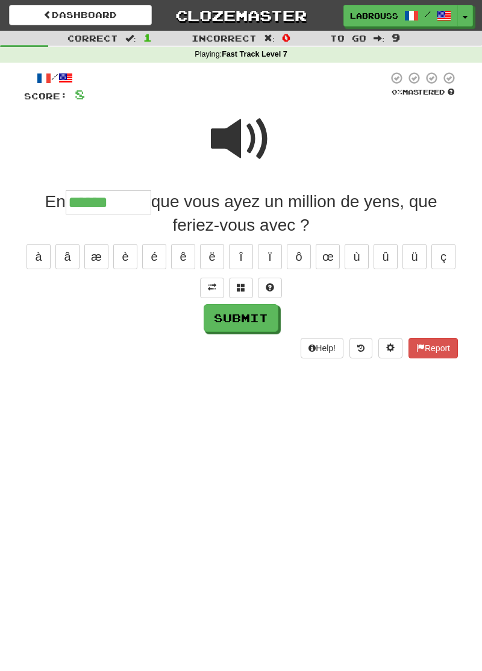
click at [228, 152] on span at bounding box center [241, 139] width 60 height 60
click at [143, 208] on input "******" at bounding box center [109, 202] width 86 height 24
type input "*********"
click at [217, 319] on button "Submit" at bounding box center [241, 318] width 75 height 28
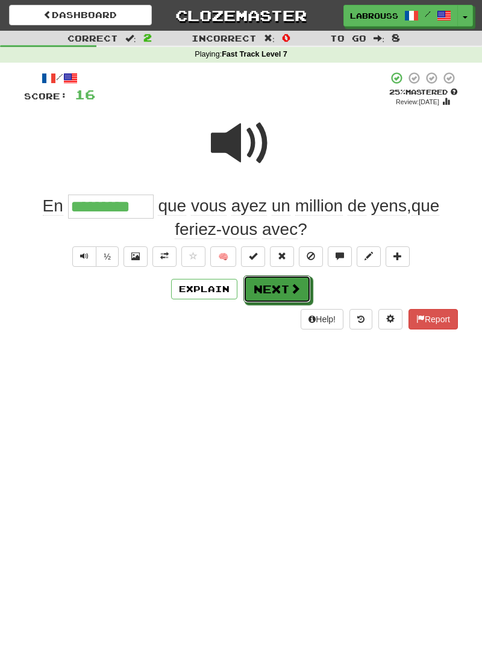
click at [259, 294] on button "Next" at bounding box center [276, 289] width 67 height 28
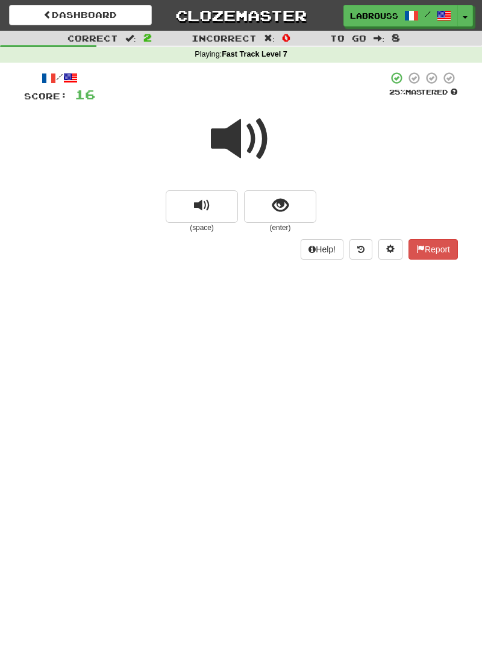
click at [243, 138] on span at bounding box center [241, 139] width 60 height 60
click at [276, 206] on span "show sentence" at bounding box center [280, 206] width 16 height 16
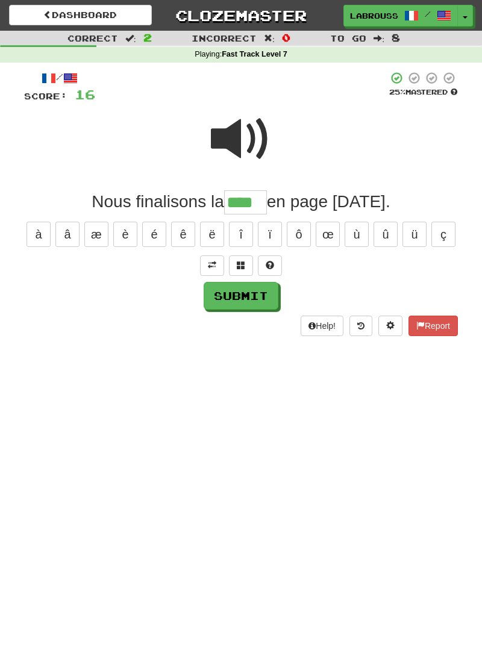
type input "****"
click at [215, 293] on button "Submit" at bounding box center [241, 296] width 75 height 28
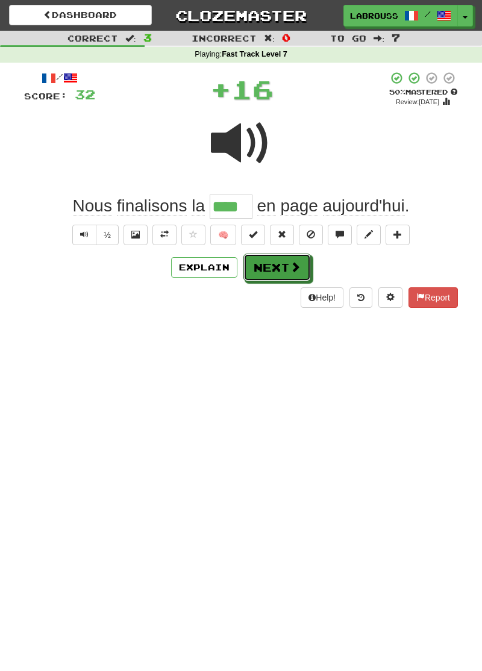
click at [260, 266] on button "Next" at bounding box center [276, 267] width 67 height 28
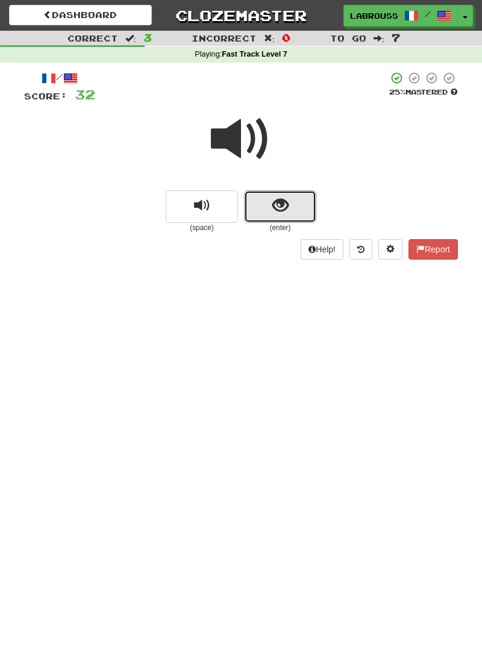
click at [263, 205] on button "show sentence" at bounding box center [280, 206] width 72 height 33
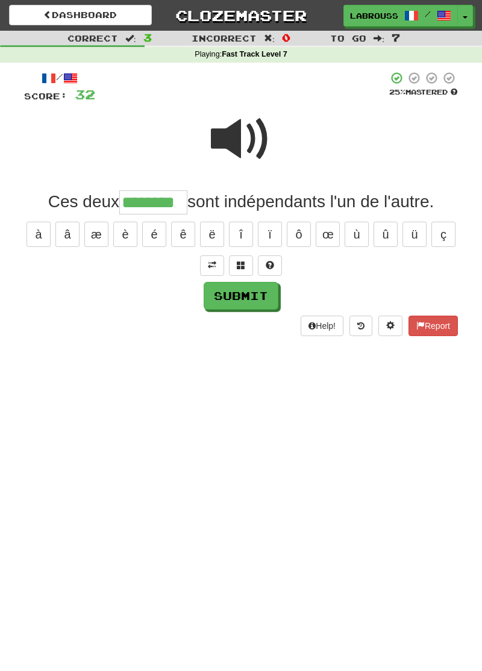
type input "********"
click at [218, 299] on button "Submit" at bounding box center [241, 296] width 75 height 28
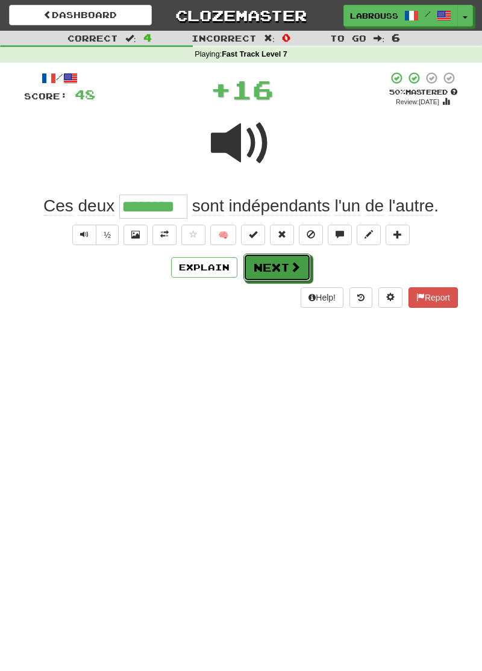
click at [253, 265] on button "Next" at bounding box center [276, 267] width 67 height 28
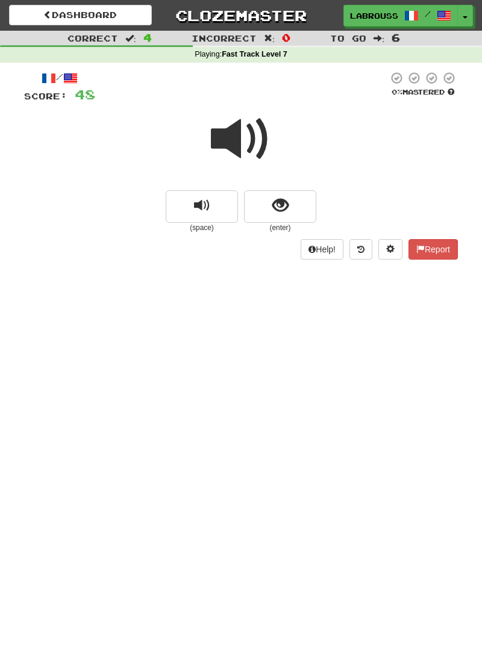
click at [247, 130] on span at bounding box center [241, 139] width 60 height 60
click at [272, 215] on button "show sentence" at bounding box center [280, 206] width 72 height 33
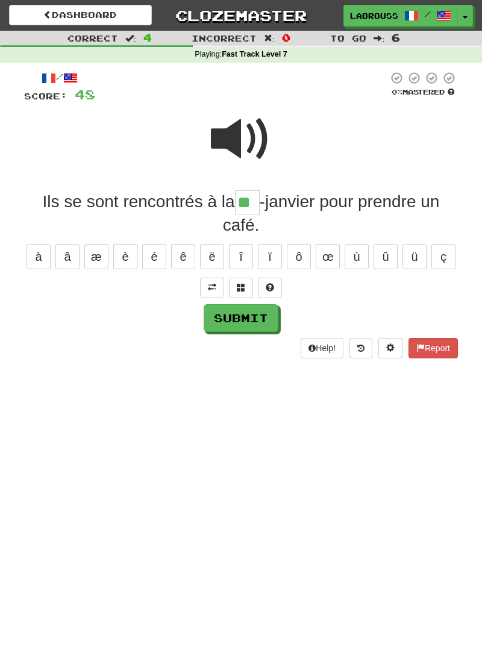
type input "**"
click at [217, 313] on button "Submit" at bounding box center [241, 318] width 75 height 28
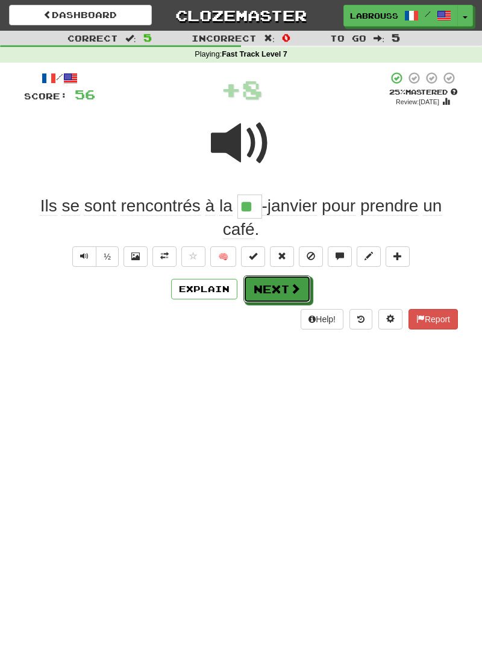
click at [264, 294] on button "Next" at bounding box center [276, 289] width 67 height 28
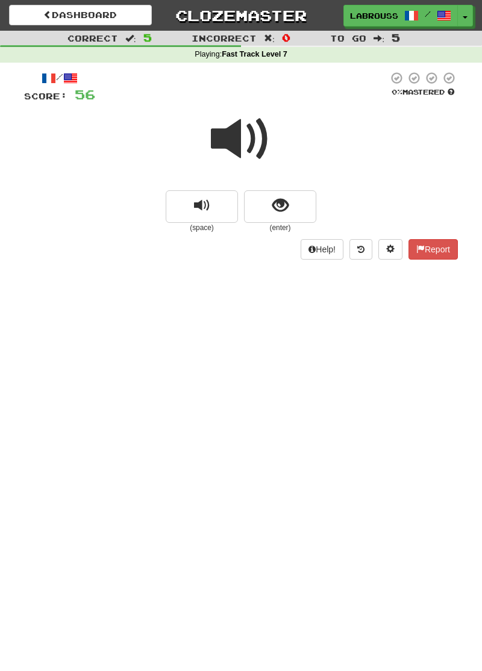
click at [238, 136] on span at bounding box center [241, 139] width 60 height 60
click at [265, 212] on button "show sentence" at bounding box center [280, 206] width 72 height 33
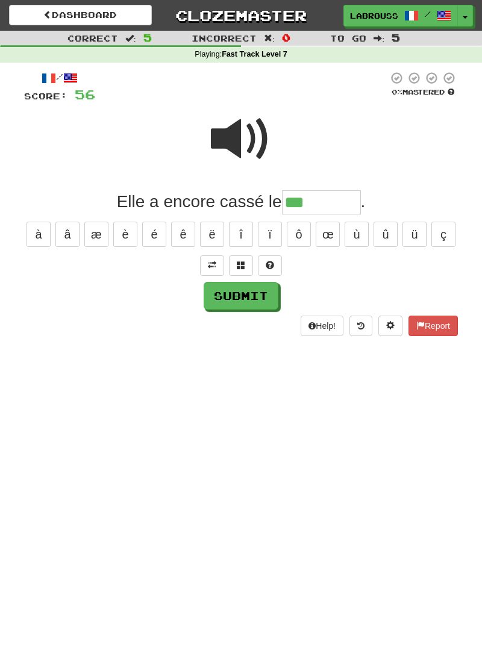
click at [235, 147] on span at bounding box center [241, 139] width 60 height 60
click at [313, 202] on input "***" at bounding box center [321, 202] width 79 height 24
click at [202, 265] on button at bounding box center [212, 265] width 24 height 20
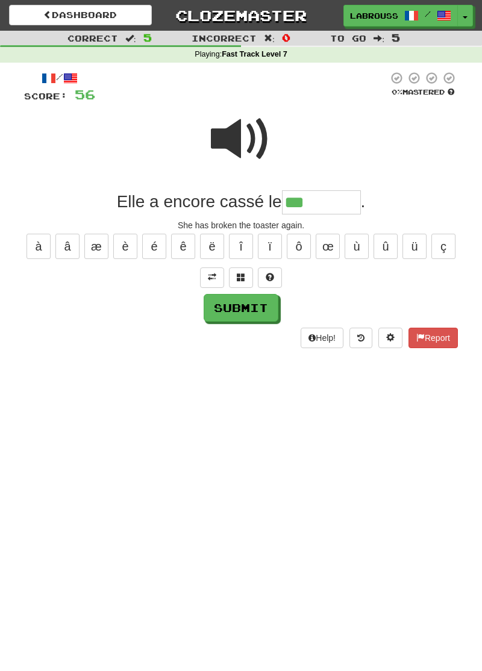
click at [316, 204] on input "***" at bounding box center [321, 202] width 79 height 24
type input "**********"
click at [216, 307] on button "Submit" at bounding box center [241, 308] width 75 height 28
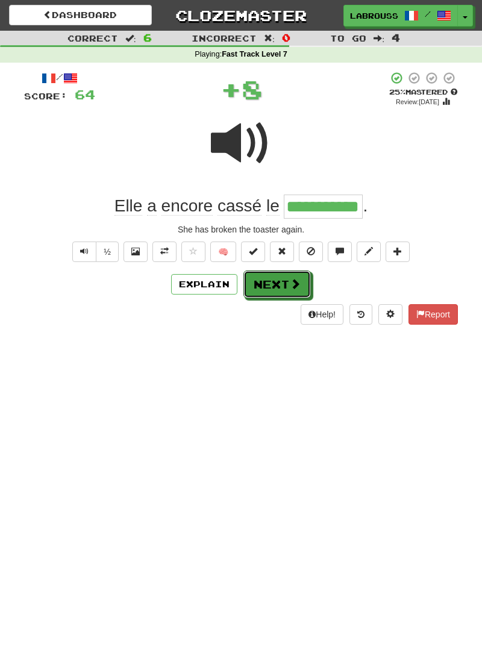
click at [254, 287] on button "Next" at bounding box center [276, 284] width 67 height 28
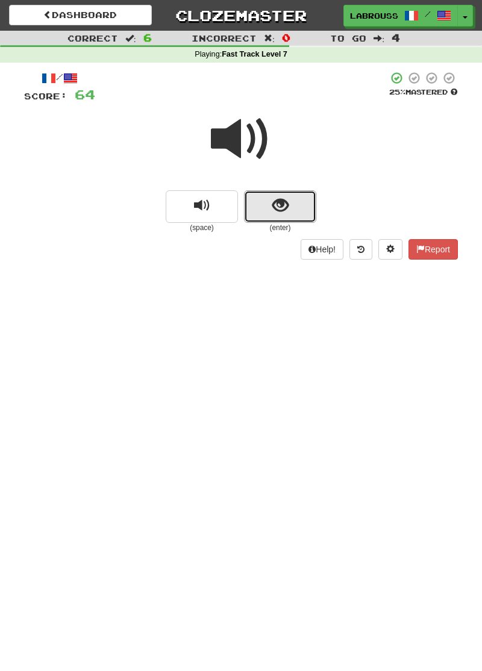
click at [267, 211] on button "show sentence" at bounding box center [280, 206] width 72 height 33
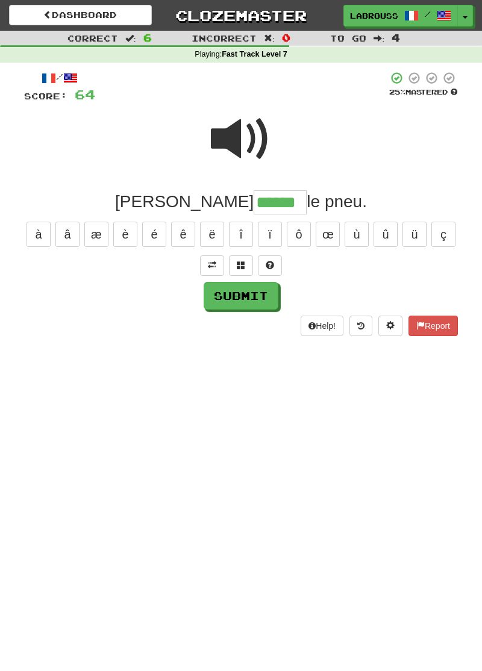
type input "******"
click at [216, 291] on button "Submit" at bounding box center [241, 296] width 75 height 28
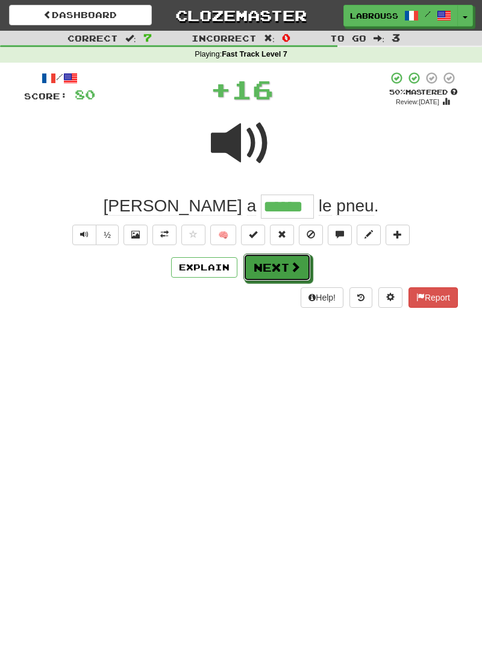
click at [258, 271] on button "Next" at bounding box center [276, 267] width 67 height 28
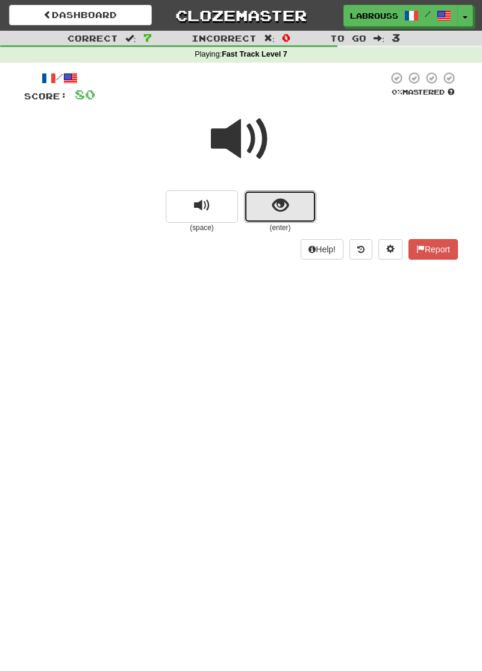
click at [263, 204] on button "show sentence" at bounding box center [280, 206] width 72 height 33
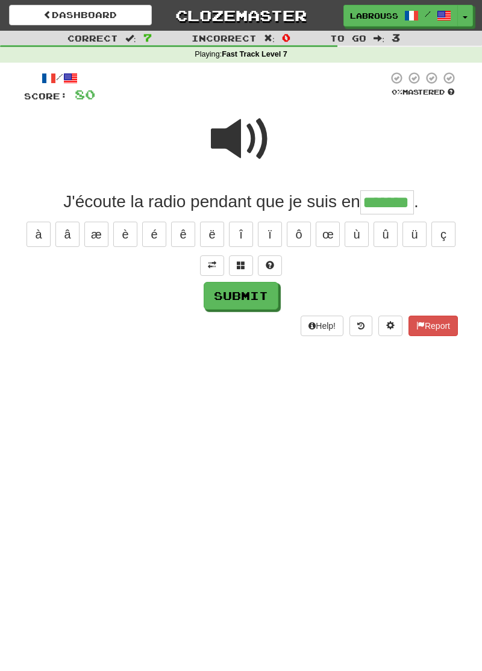
type input "*******"
click at [223, 293] on button "Submit" at bounding box center [241, 296] width 75 height 28
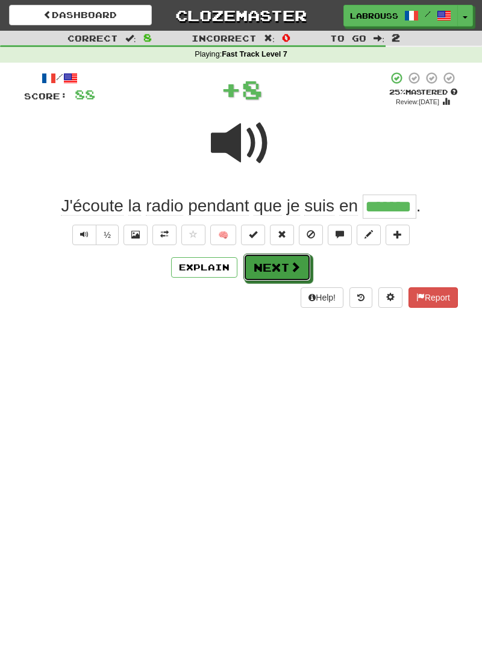
click at [252, 270] on button "Next" at bounding box center [276, 267] width 67 height 28
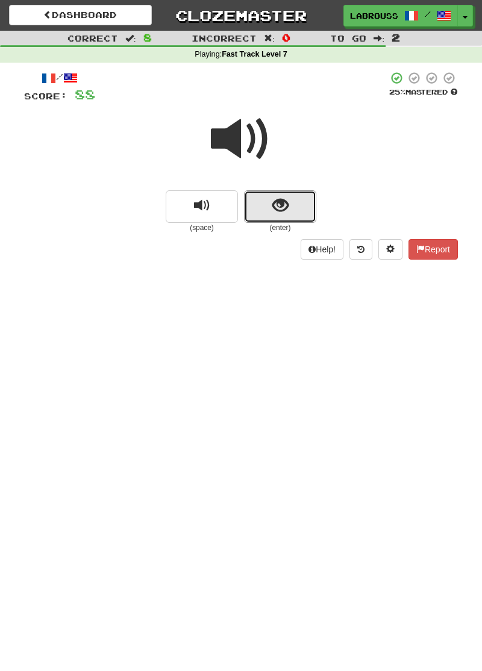
click at [259, 210] on button "show sentence" at bounding box center [280, 206] width 72 height 33
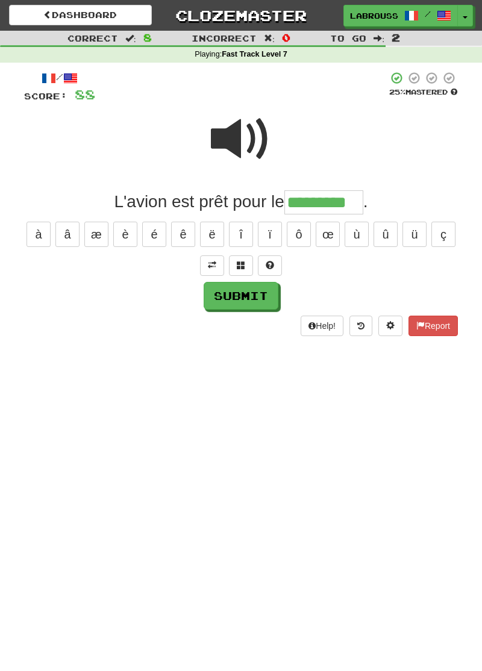
type input "*********"
click at [220, 293] on button "Submit" at bounding box center [241, 296] width 75 height 28
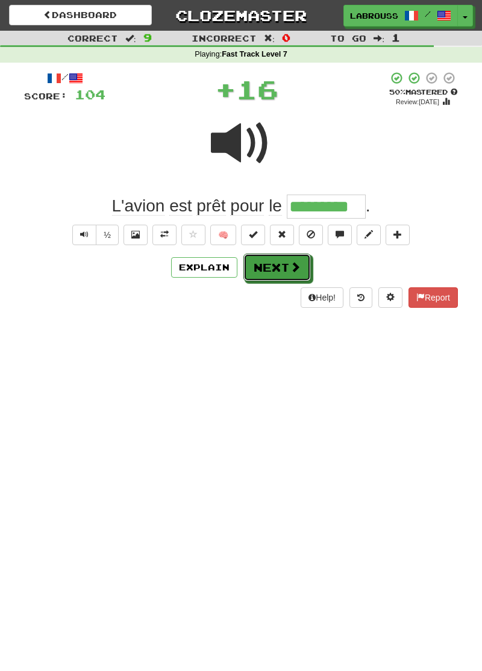
click at [255, 263] on button "Next" at bounding box center [276, 267] width 67 height 28
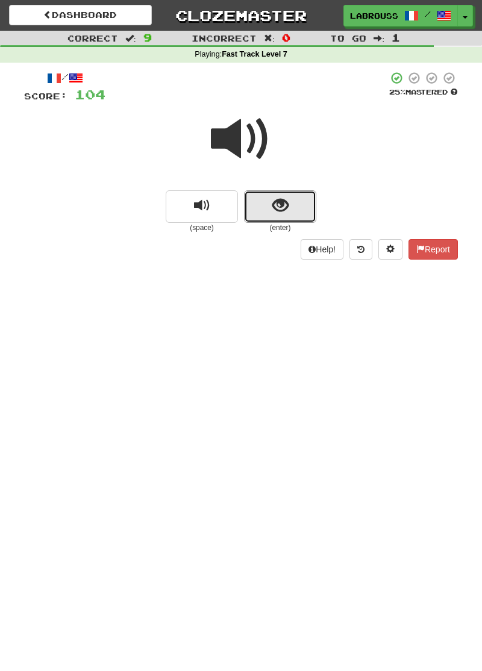
click at [266, 208] on button "show sentence" at bounding box center [280, 206] width 72 height 33
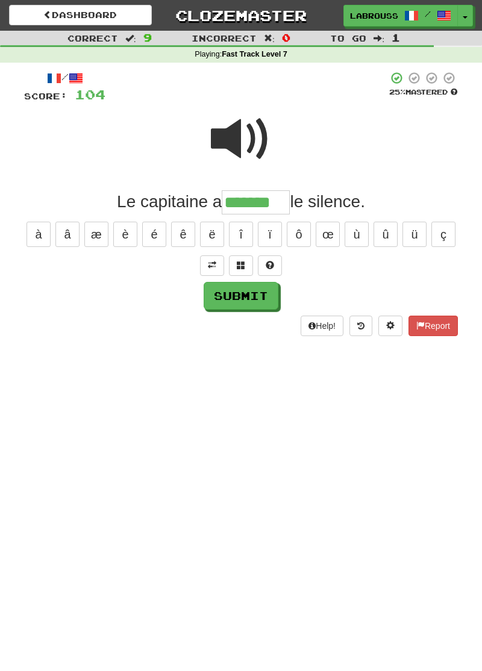
type input "*******"
click at [219, 297] on button "Submit" at bounding box center [241, 296] width 75 height 28
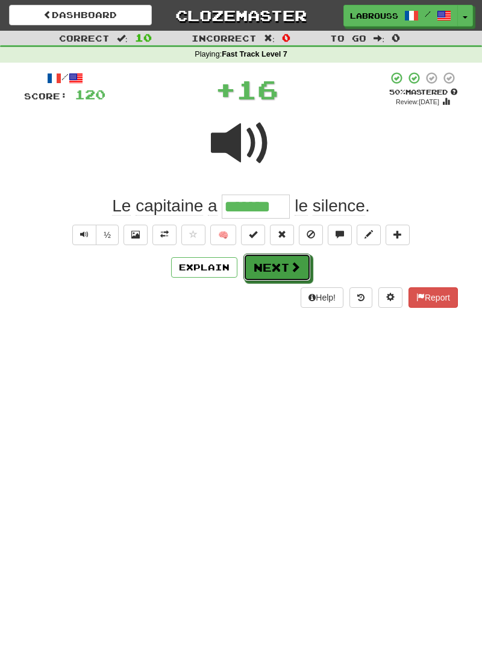
click at [262, 269] on button "Next" at bounding box center [276, 267] width 67 height 28
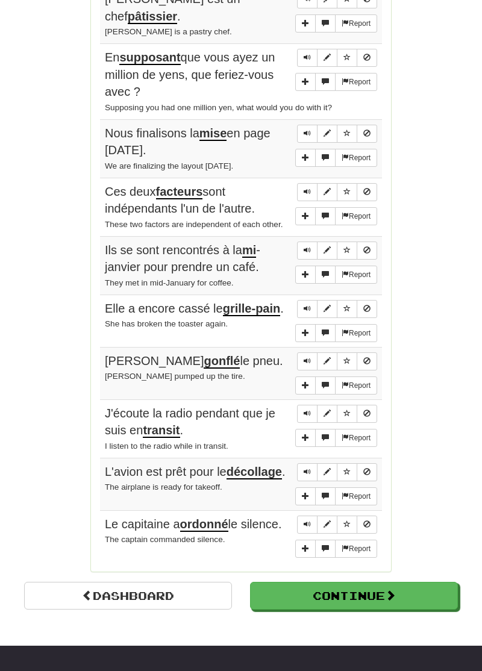
scroll to position [660, 0]
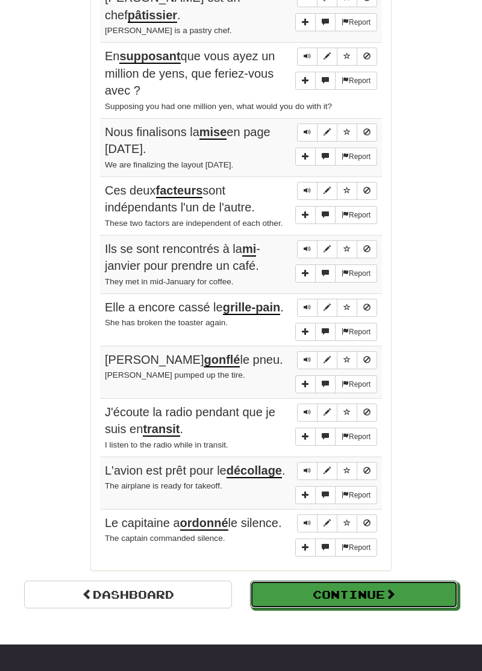
click at [317, 580] on button "Continue" at bounding box center [354, 594] width 208 height 28
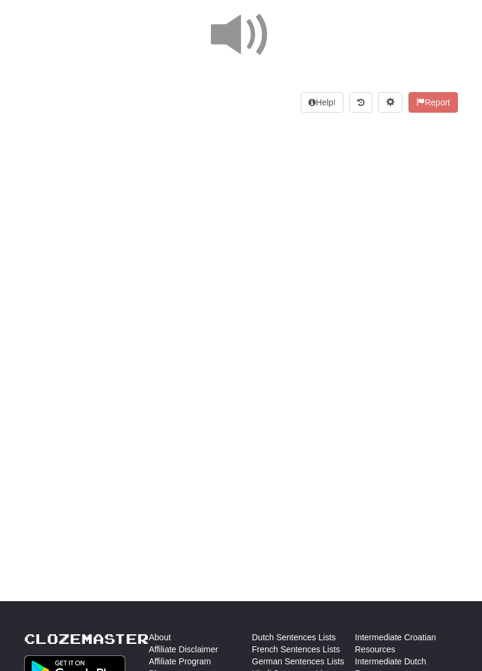
scroll to position [0, 0]
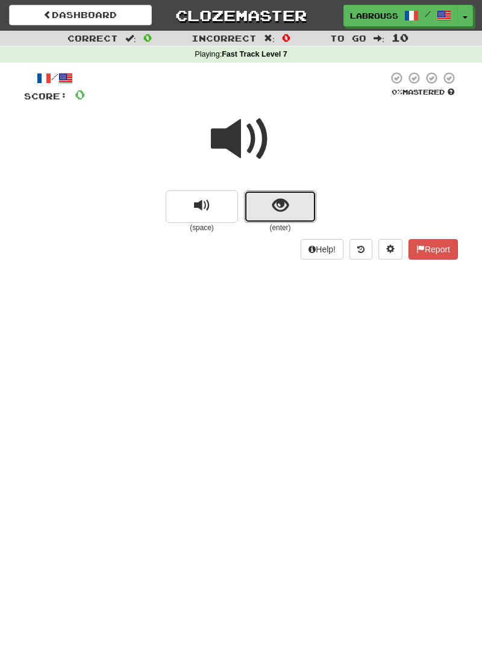
click at [277, 202] on span "show sentence" at bounding box center [280, 206] width 16 height 16
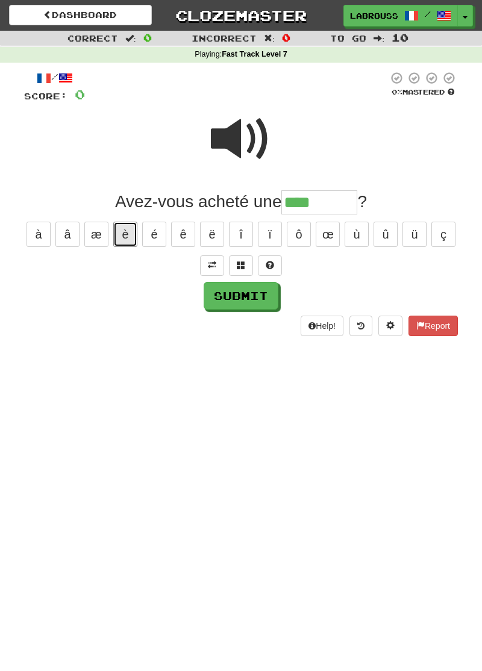
click at [125, 238] on button "è" at bounding box center [125, 234] width 24 height 25
type input "********"
click at [220, 296] on button "Submit" at bounding box center [241, 296] width 75 height 28
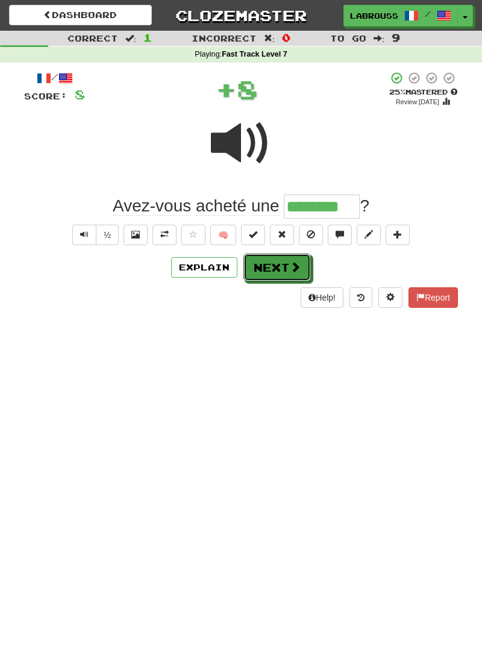
click at [253, 267] on button "Next" at bounding box center [276, 267] width 67 height 28
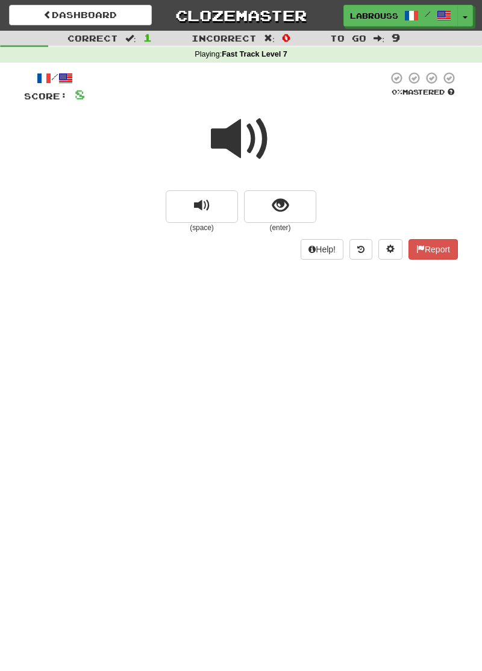
click at [232, 144] on span at bounding box center [241, 139] width 60 height 60
click at [275, 210] on span "show sentence" at bounding box center [280, 206] width 16 height 16
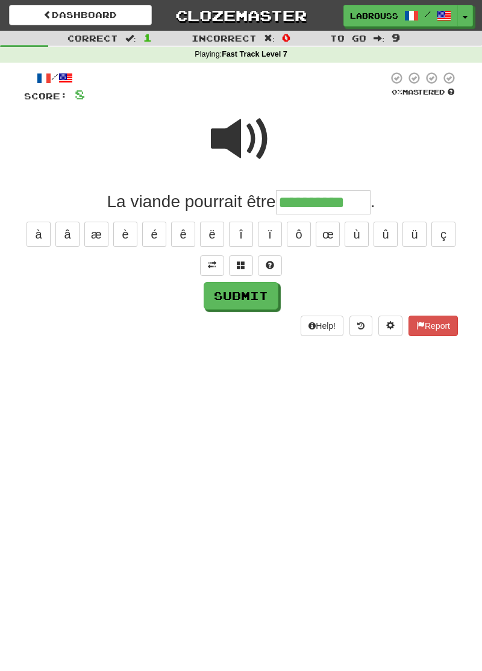
type input "**********"
click at [223, 298] on button "Submit" at bounding box center [241, 296] width 75 height 28
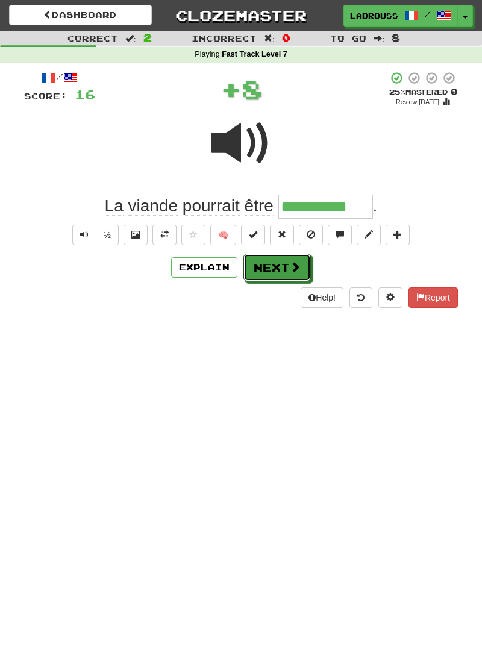
click at [261, 266] on button "Next" at bounding box center [276, 267] width 67 height 28
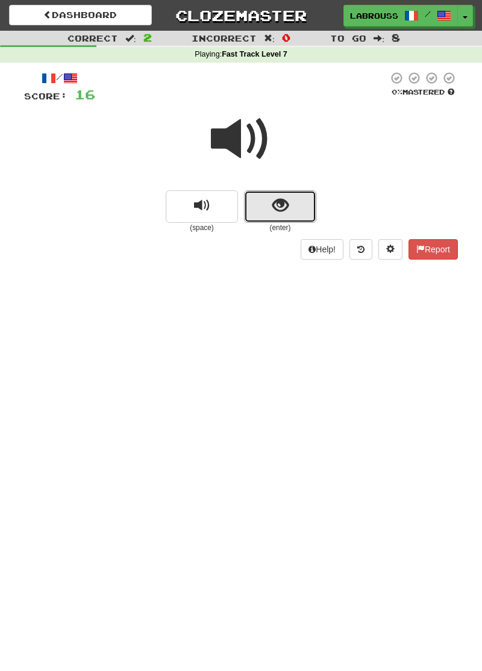
click at [263, 209] on button "show sentence" at bounding box center [280, 206] width 72 height 33
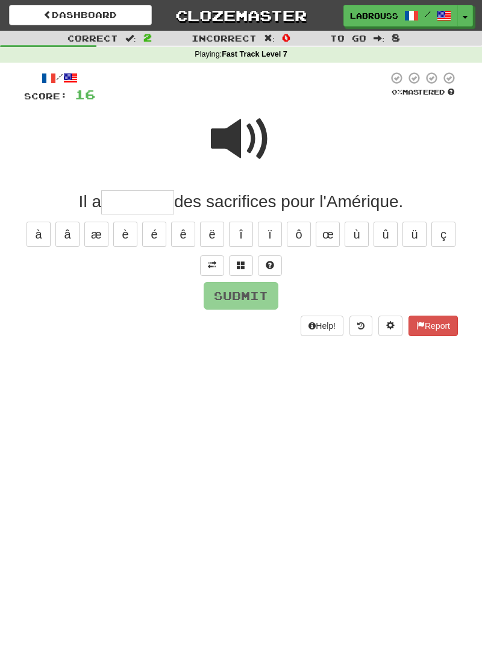
click at [236, 140] on span at bounding box center [241, 139] width 60 height 60
click at [123, 206] on input "text" at bounding box center [137, 202] width 73 height 24
type input "*"
click at [232, 142] on span at bounding box center [241, 139] width 60 height 60
click at [125, 208] on input "text" at bounding box center [137, 202] width 73 height 24
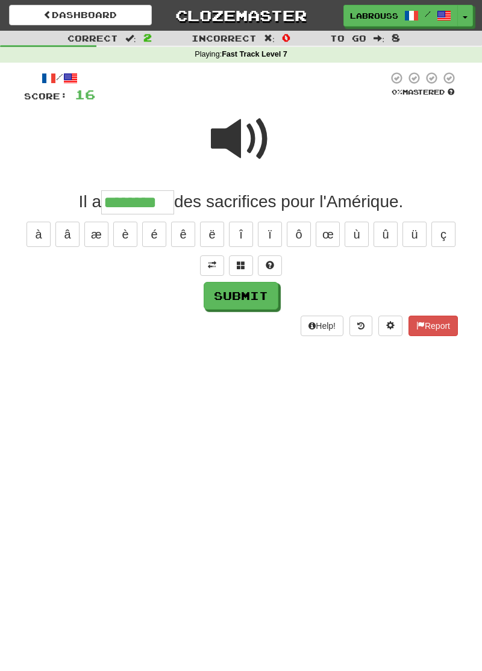
type input "********"
click at [220, 296] on button "Submit" at bounding box center [241, 296] width 75 height 28
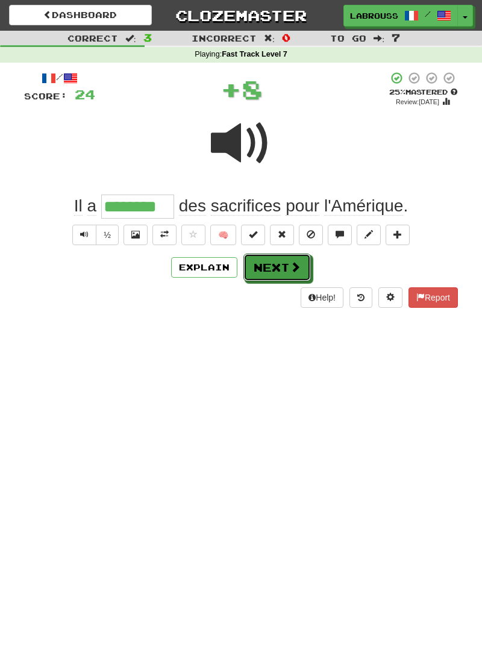
click at [253, 270] on button "Next" at bounding box center [276, 267] width 67 height 28
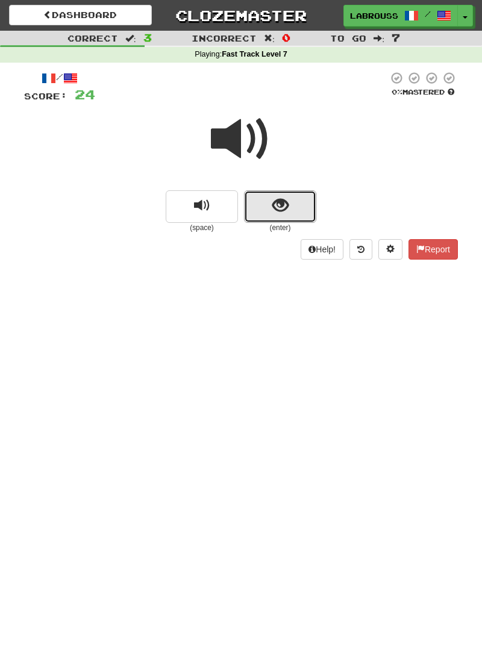
click at [264, 211] on button "show sentence" at bounding box center [280, 206] width 72 height 33
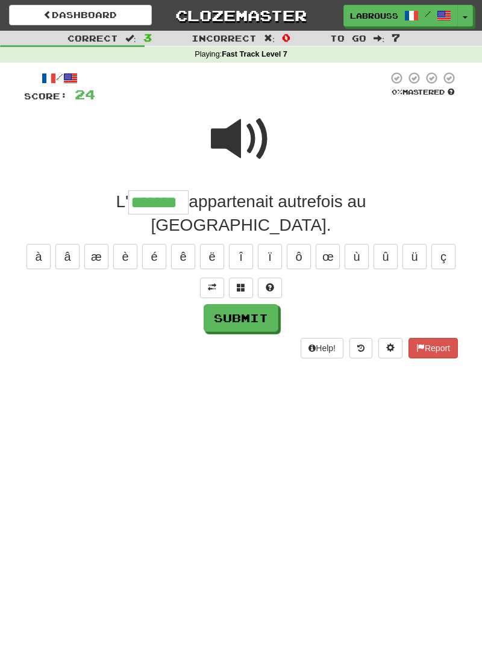
type input "*******"
click at [205, 304] on button "Submit" at bounding box center [241, 318] width 75 height 28
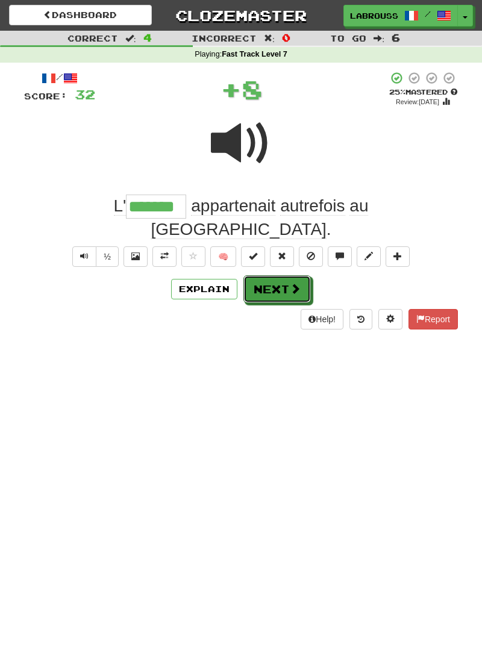
click at [258, 275] on button "Next" at bounding box center [276, 289] width 67 height 28
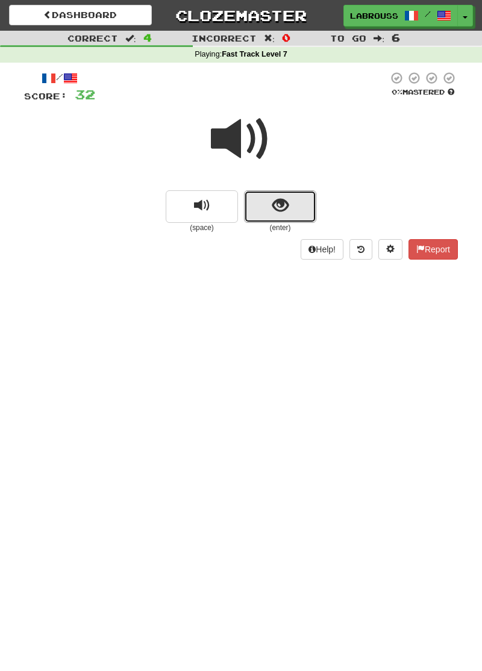
click at [273, 209] on span "show sentence" at bounding box center [280, 206] width 16 height 16
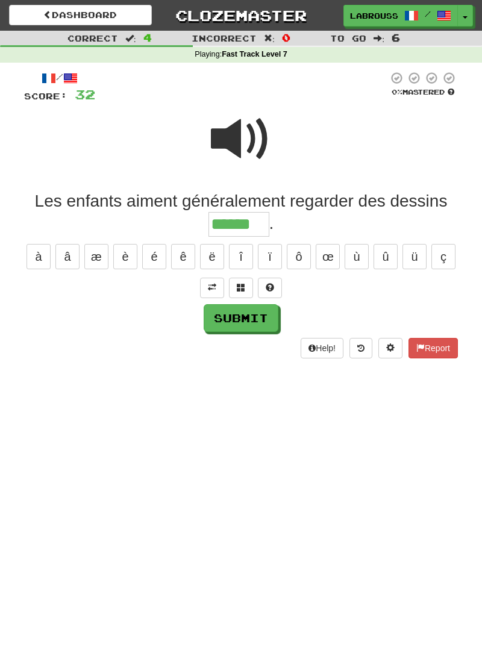
type input "******"
click at [221, 317] on button "Submit" at bounding box center [241, 318] width 75 height 28
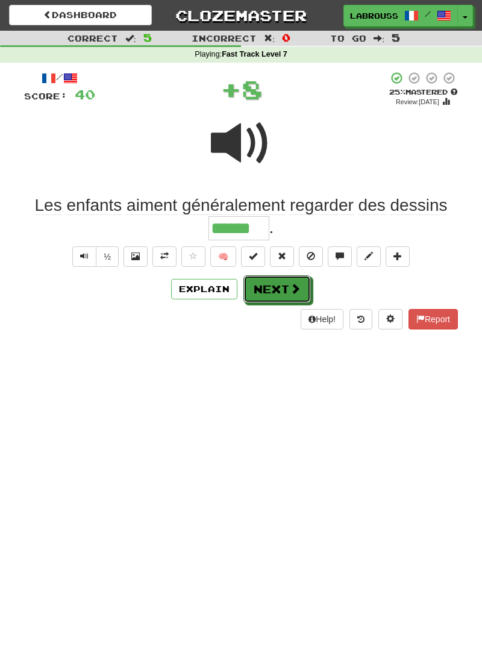
click at [276, 293] on button "Next" at bounding box center [276, 289] width 67 height 28
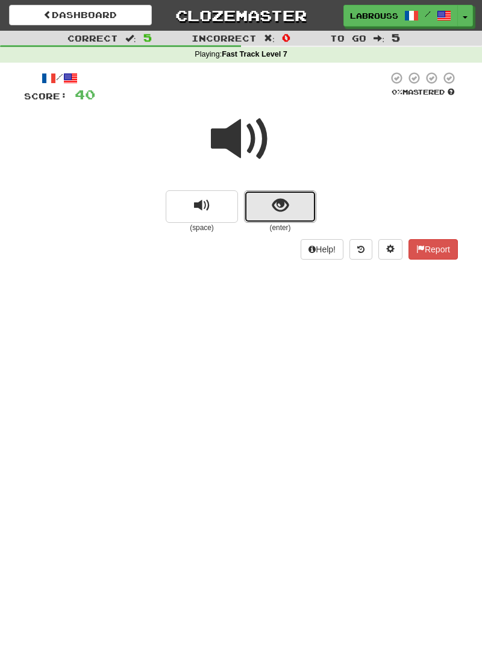
click at [281, 208] on span "show sentence" at bounding box center [280, 206] width 16 height 16
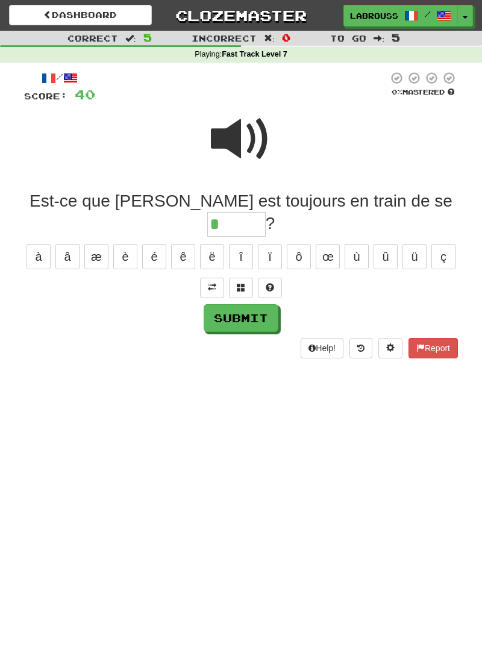
click at [235, 142] on span at bounding box center [241, 139] width 60 height 60
click at [266, 212] on input "*" at bounding box center [236, 224] width 58 height 24
type input "********"
click at [229, 304] on button "Submit" at bounding box center [241, 318] width 75 height 28
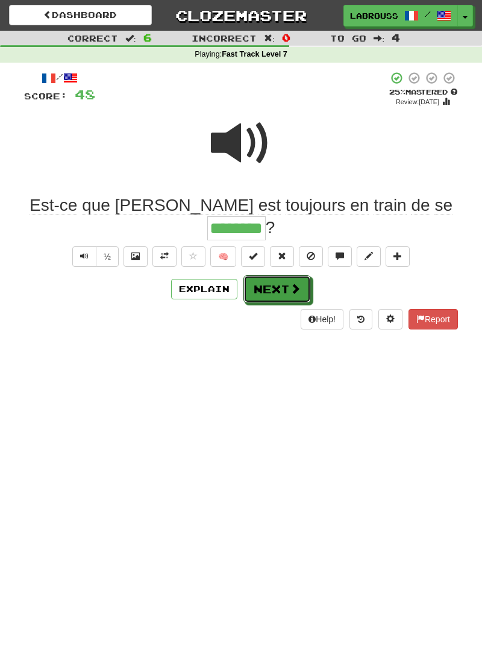
click at [261, 275] on button "Next" at bounding box center [276, 289] width 67 height 28
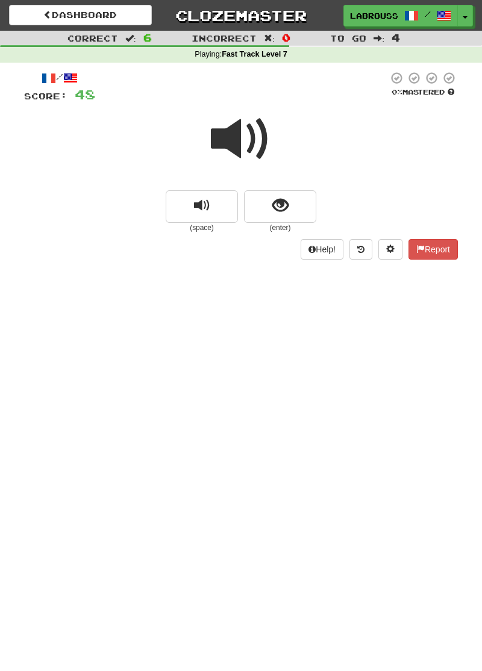
click at [230, 139] on span at bounding box center [241, 139] width 60 height 60
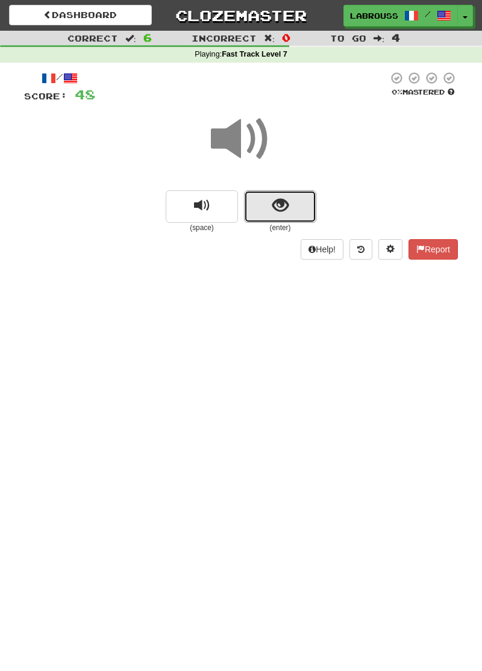
click at [264, 202] on button "show sentence" at bounding box center [280, 206] width 72 height 33
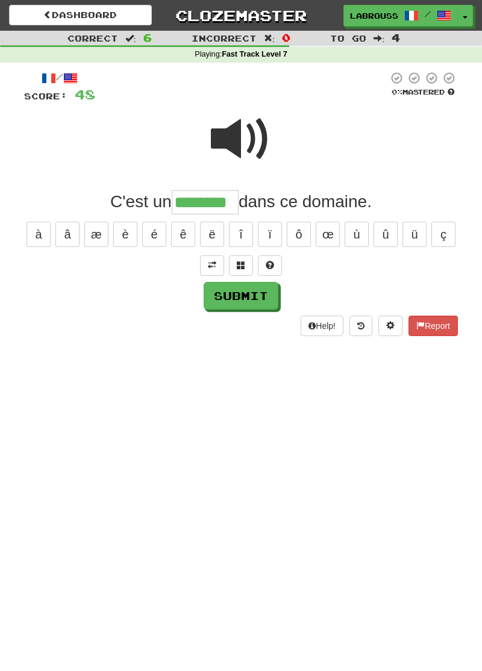
type input "********"
click at [229, 296] on button "Submit" at bounding box center [241, 296] width 75 height 28
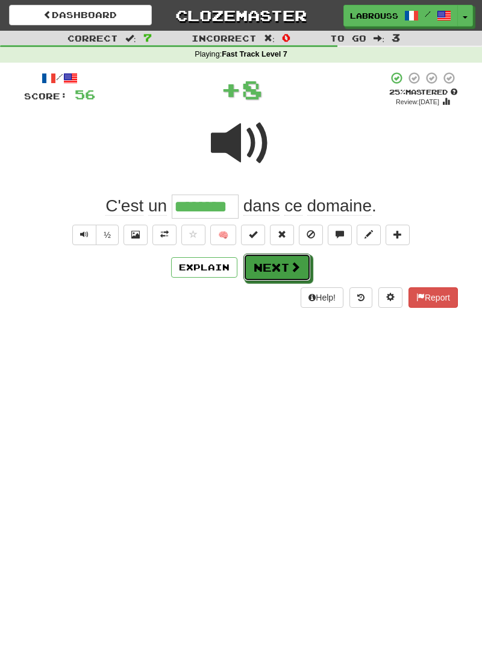
click at [260, 269] on button "Next" at bounding box center [276, 267] width 67 height 28
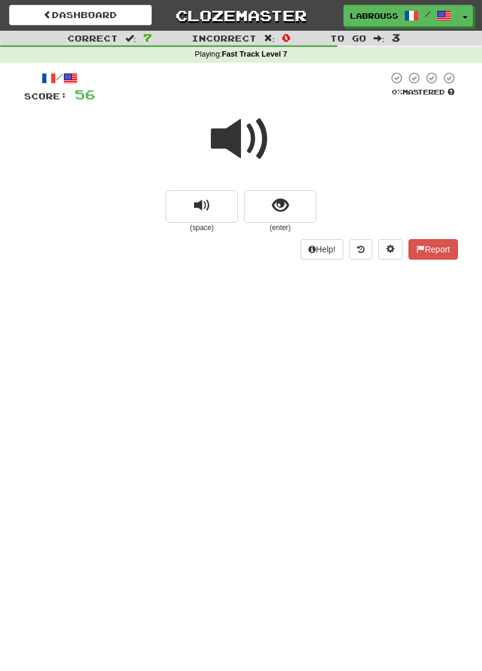
click at [232, 141] on span at bounding box center [241, 139] width 60 height 60
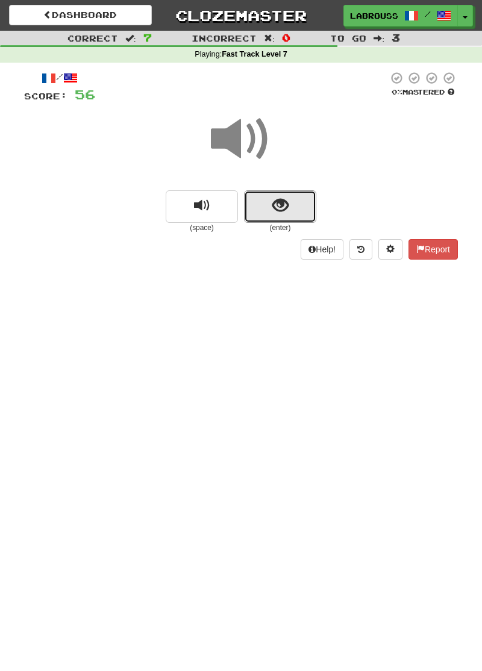
click at [272, 208] on span "show sentence" at bounding box center [280, 206] width 16 height 16
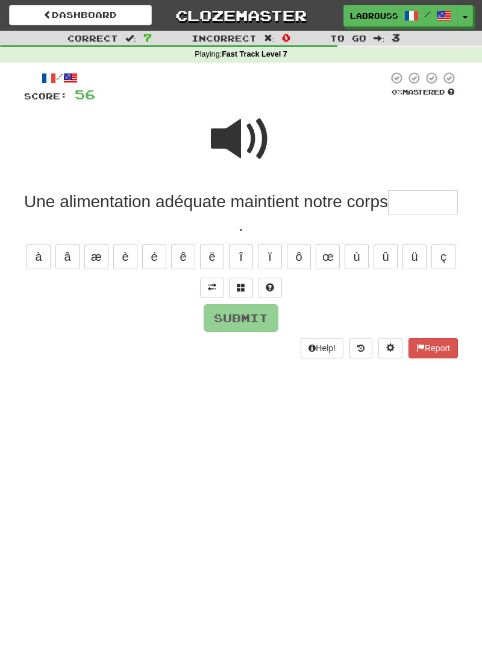
type input "*"
type input "*********"
click at [227, 315] on button "Submit" at bounding box center [241, 318] width 75 height 28
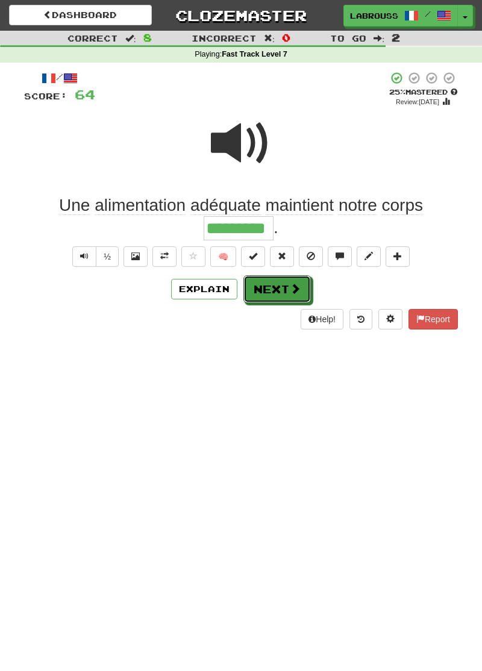
click at [262, 293] on button "Next" at bounding box center [276, 289] width 67 height 28
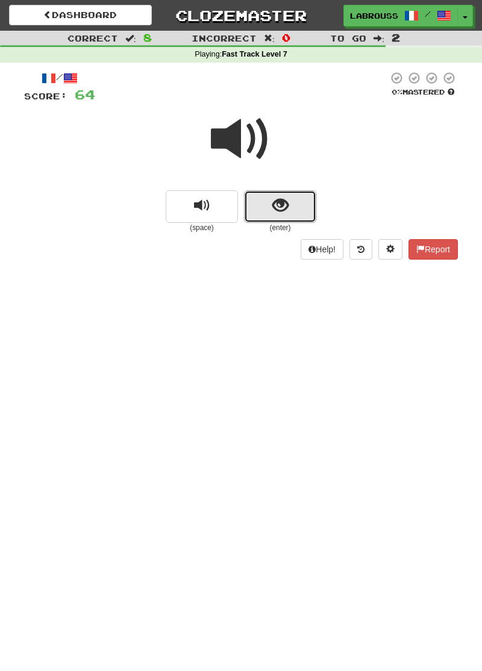
click at [260, 211] on button "show sentence" at bounding box center [280, 206] width 72 height 33
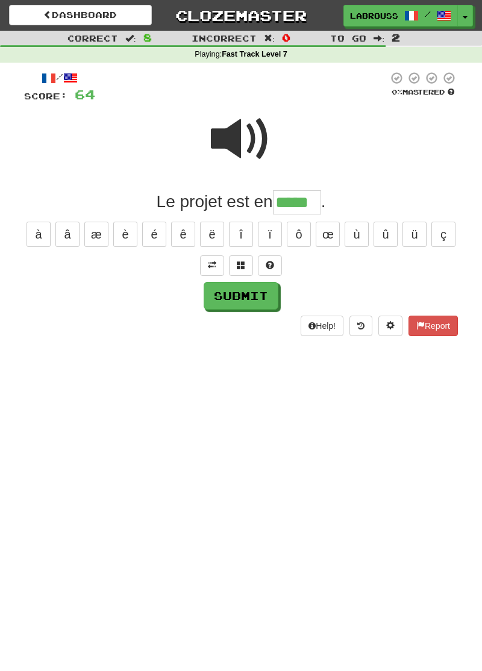
type input "*****"
click at [218, 299] on button "Submit" at bounding box center [241, 296] width 75 height 28
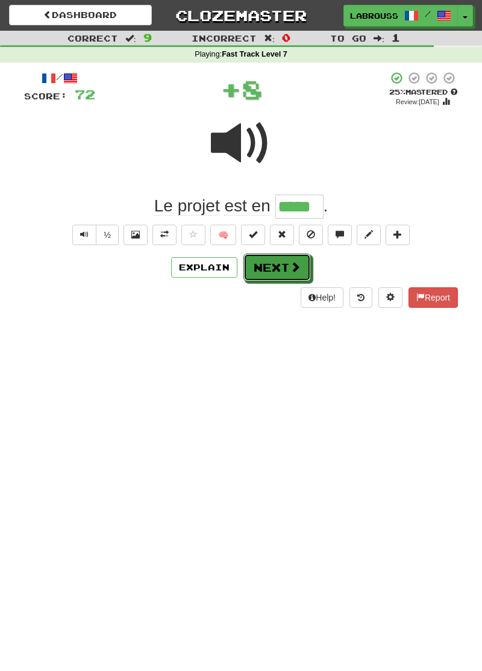
click at [260, 270] on button "Next" at bounding box center [276, 267] width 67 height 28
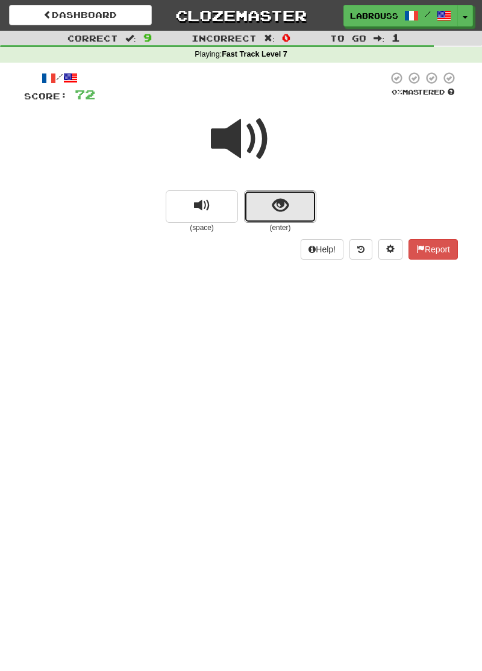
click at [279, 201] on span "show sentence" at bounding box center [280, 206] width 16 height 16
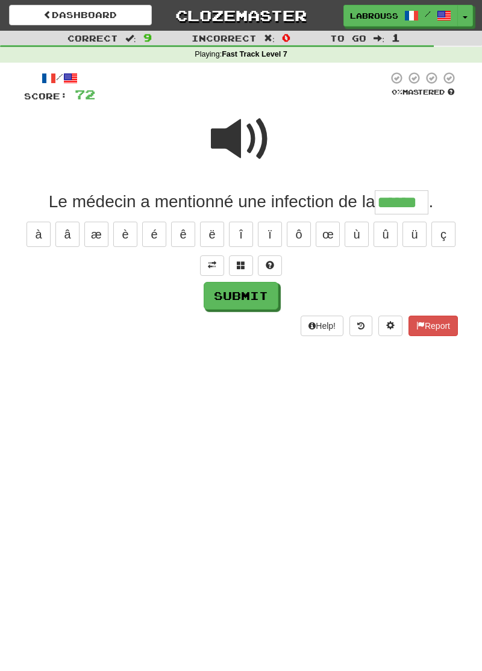
type input "******"
click at [224, 291] on button "Submit" at bounding box center [241, 296] width 75 height 28
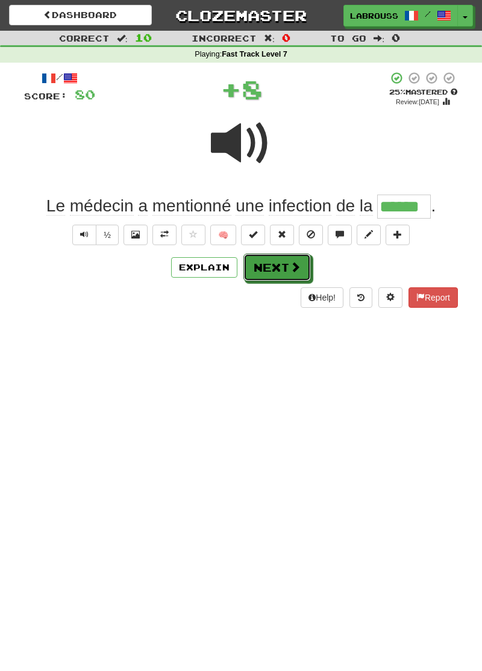
click at [255, 267] on button "Next" at bounding box center [276, 267] width 67 height 28
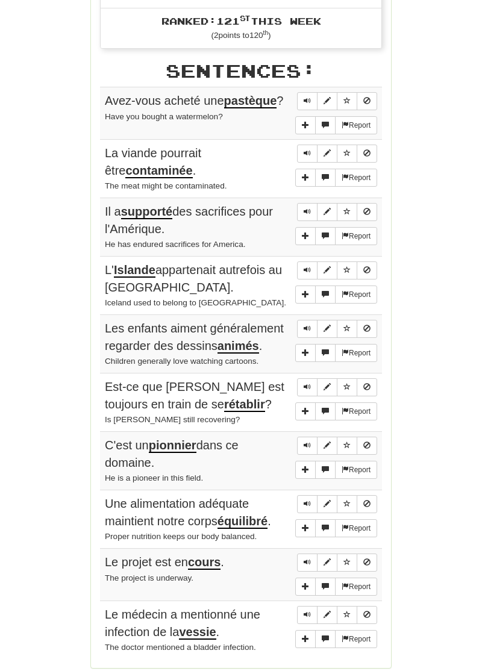
scroll to position [558, 0]
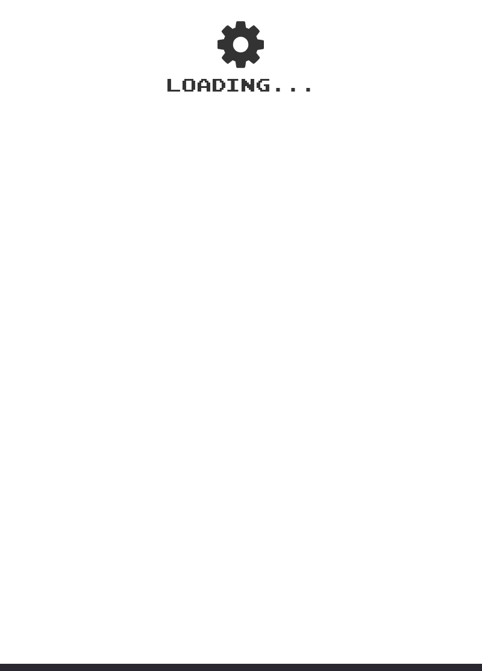
scroll to position [0, 0]
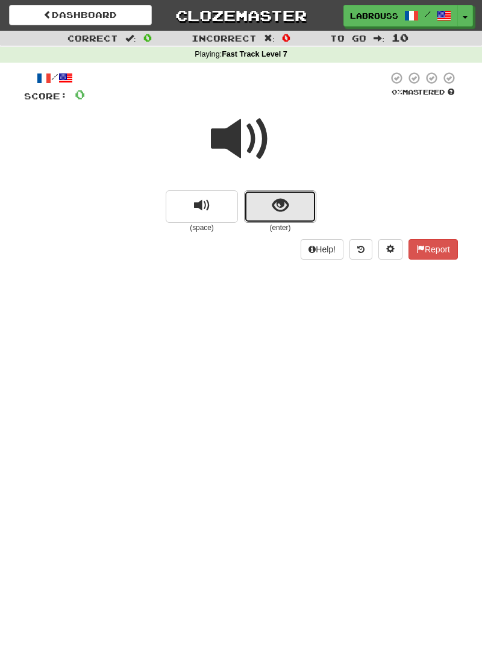
click at [260, 204] on button "show sentence" at bounding box center [280, 206] width 72 height 33
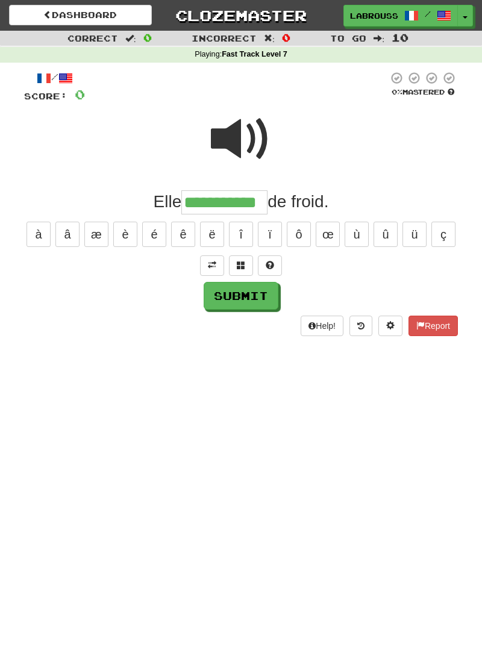
type input "**********"
click at [219, 296] on button "Submit" at bounding box center [241, 296] width 75 height 28
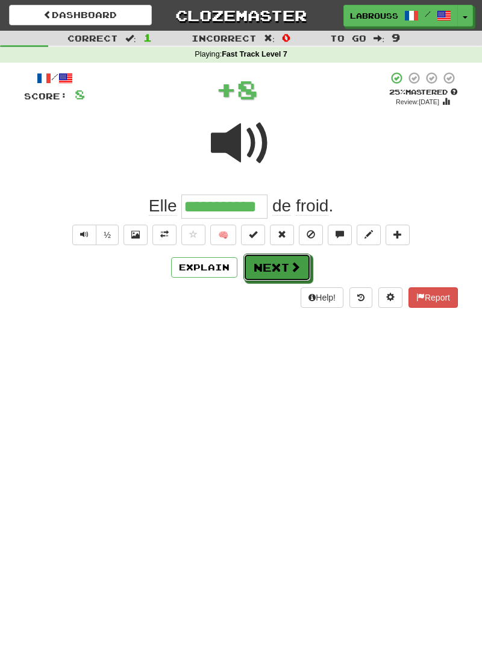
click at [258, 269] on button "Next" at bounding box center [276, 267] width 67 height 28
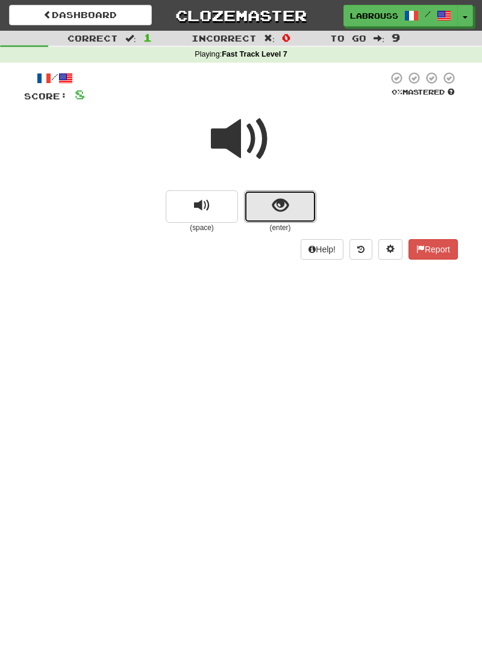
click at [264, 206] on button "show sentence" at bounding box center [280, 206] width 72 height 33
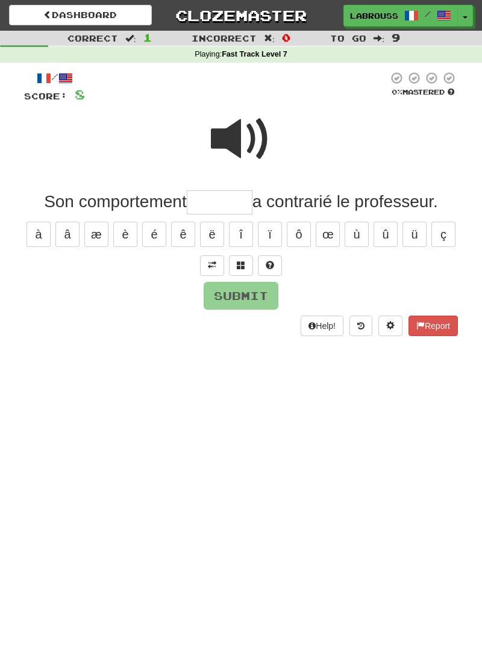
click at [234, 132] on span at bounding box center [241, 139] width 60 height 60
click at [217, 204] on input "text" at bounding box center [220, 202] width 66 height 24
type input "********"
click at [216, 295] on button "Submit" at bounding box center [241, 296] width 75 height 28
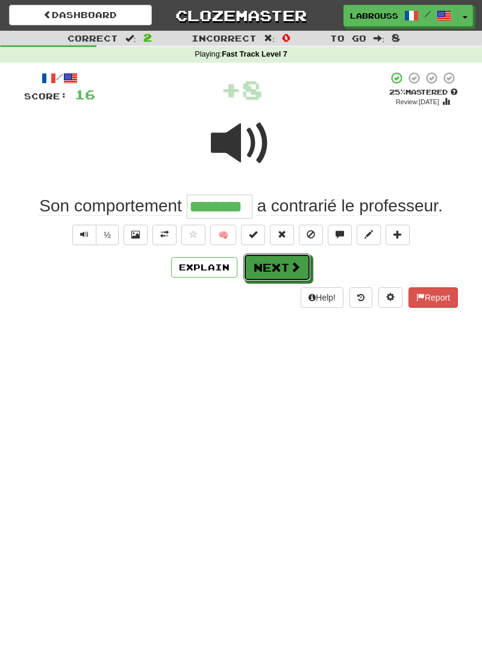
click at [258, 266] on button "Next" at bounding box center [276, 267] width 67 height 28
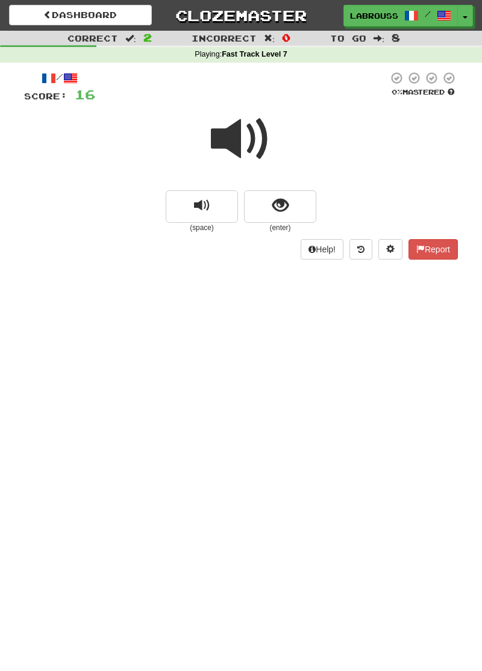
click at [240, 140] on span at bounding box center [241, 139] width 60 height 60
click at [272, 206] on span "show sentence" at bounding box center [280, 206] width 16 height 16
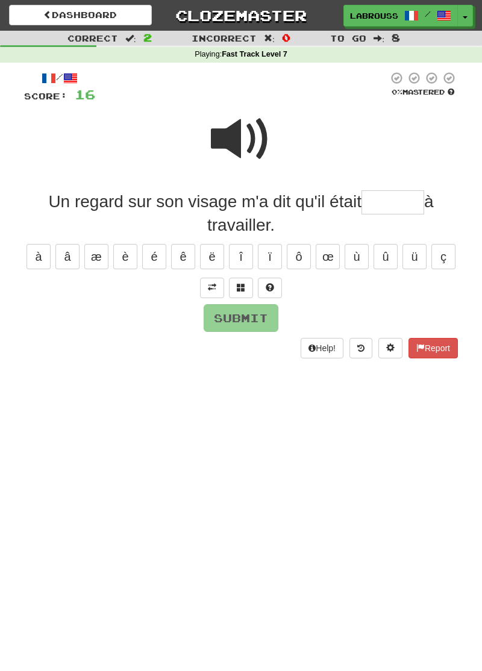
click at [235, 131] on span at bounding box center [241, 139] width 60 height 60
click at [379, 201] on input "text" at bounding box center [392, 202] width 63 height 24
type input "********"
click at [219, 313] on button "Submit" at bounding box center [241, 318] width 75 height 28
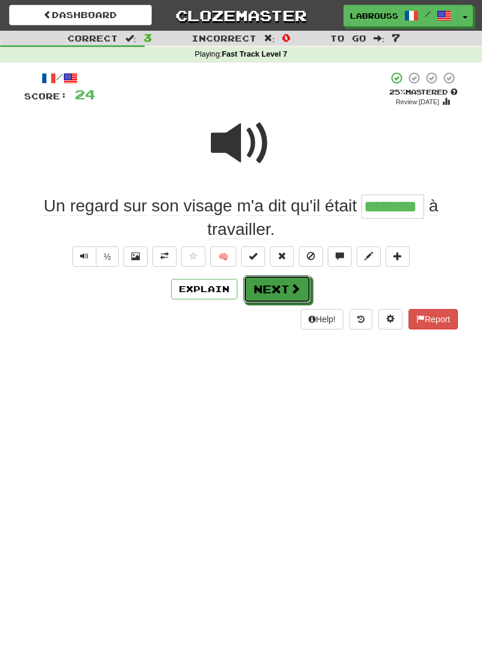
click at [253, 293] on button "Next" at bounding box center [276, 289] width 67 height 28
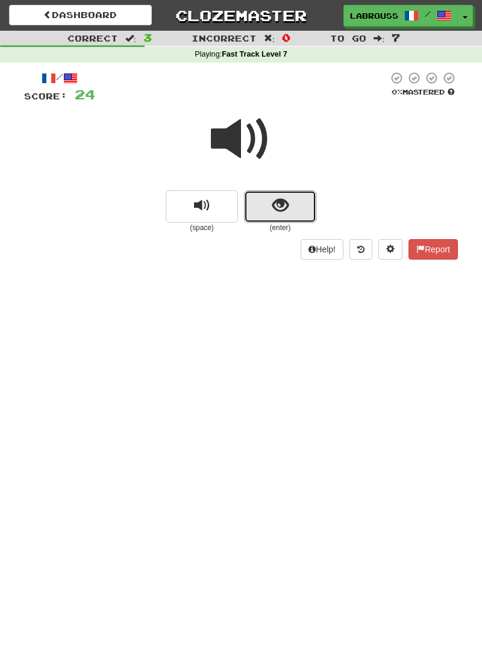
click at [266, 205] on button "show sentence" at bounding box center [280, 206] width 72 height 33
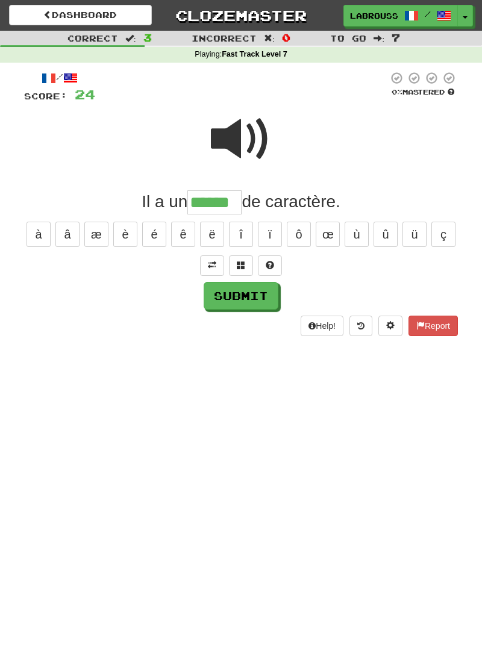
type input "******"
click at [216, 299] on button "Submit" at bounding box center [241, 296] width 75 height 28
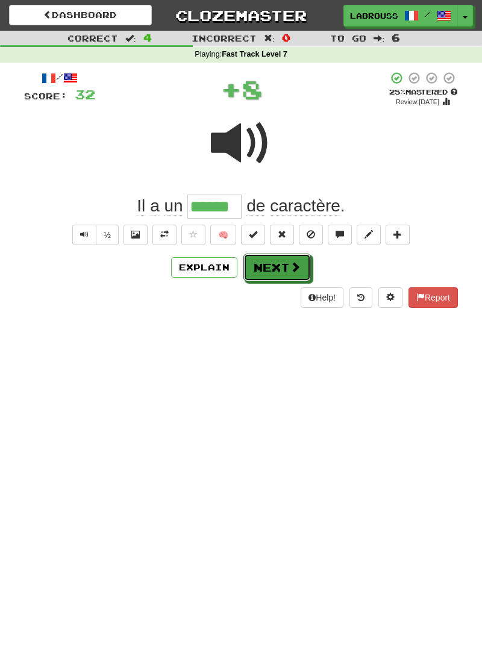
click at [259, 266] on button "Next" at bounding box center [276, 267] width 67 height 28
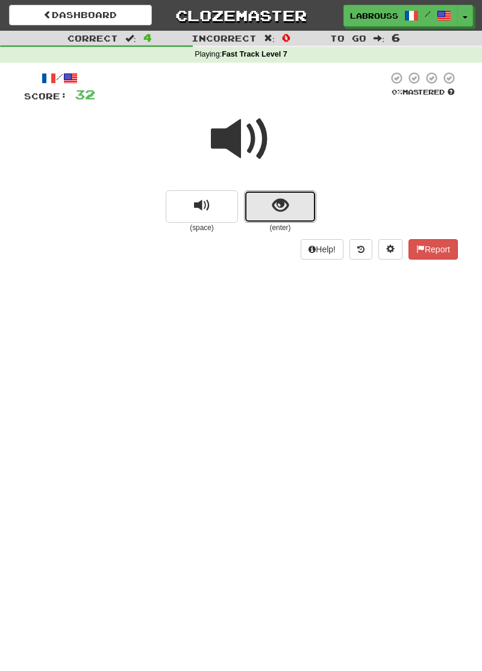
click at [279, 203] on span "show sentence" at bounding box center [280, 206] width 16 height 16
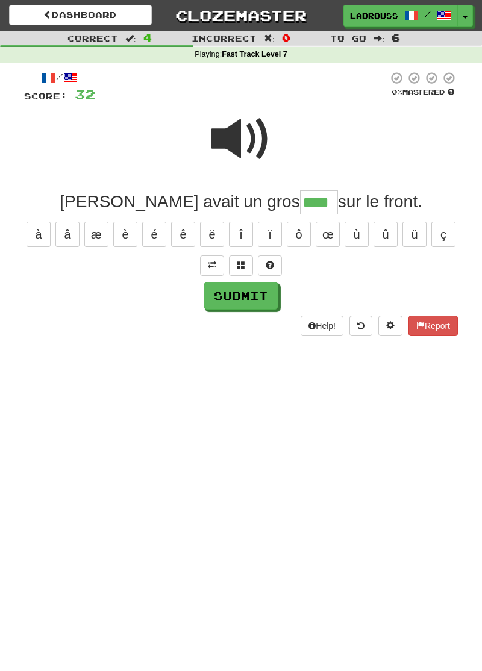
type input "****"
click at [228, 299] on button "Submit" at bounding box center [241, 296] width 75 height 28
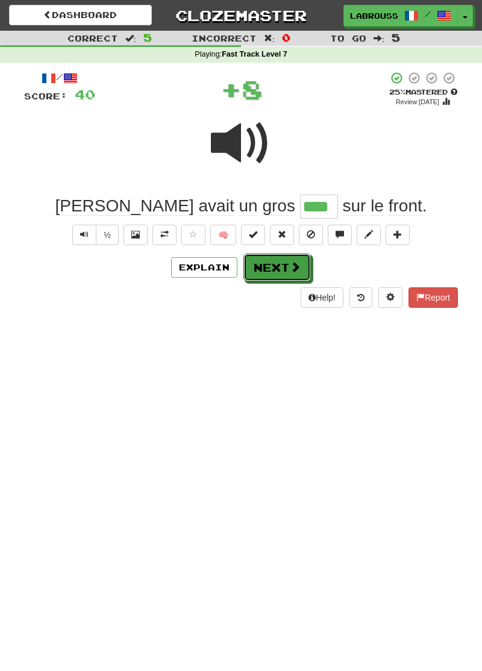
click at [255, 270] on button "Next" at bounding box center [276, 267] width 67 height 28
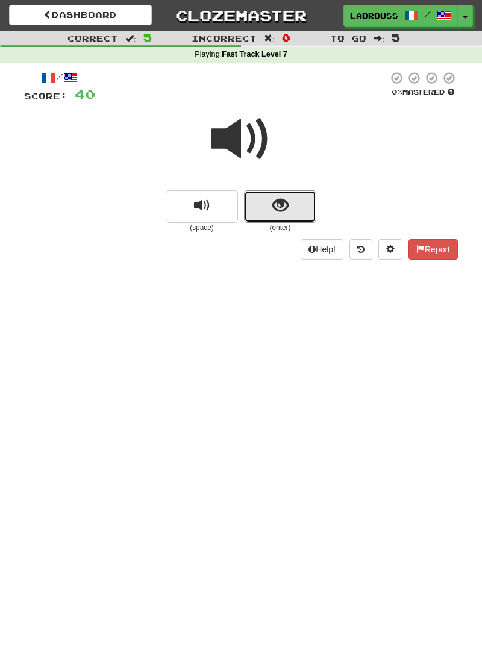
click at [257, 214] on button "show sentence" at bounding box center [280, 206] width 72 height 33
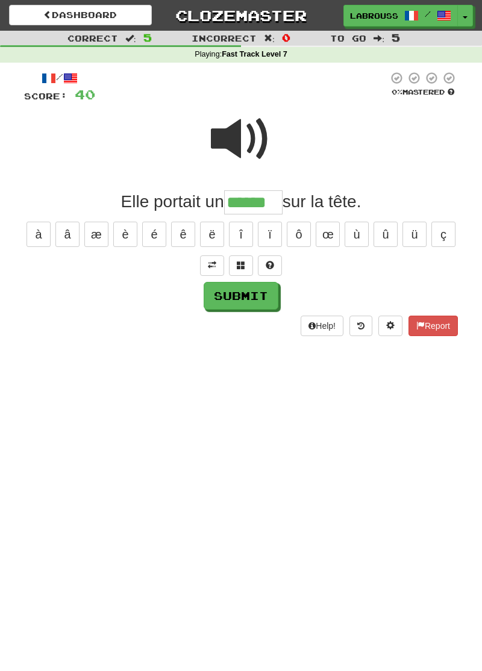
type input "******"
click at [217, 299] on button "Submit" at bounding box center [241, 296] width 75 height 28
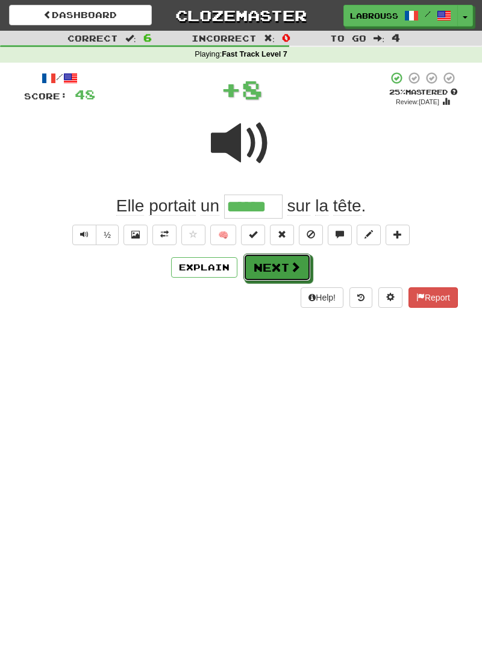
click at [259, 269] on button "Next" at bounding box center [276, 267] width 67 height 28
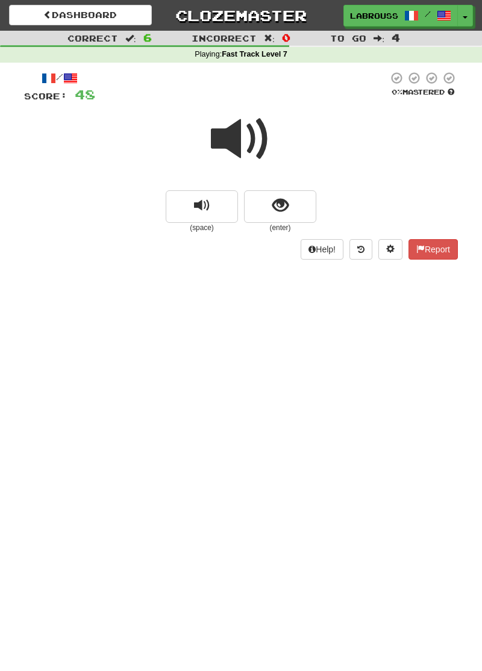
click at [229, 151] on span at bounding box center [241, 139] width 60 height 60
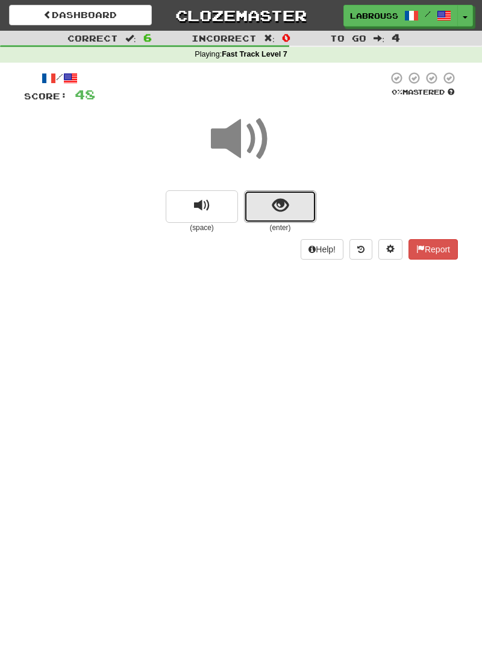
click at [266, 214] on button "show sentence" at bounding box center [280, 206] width 72 height 33
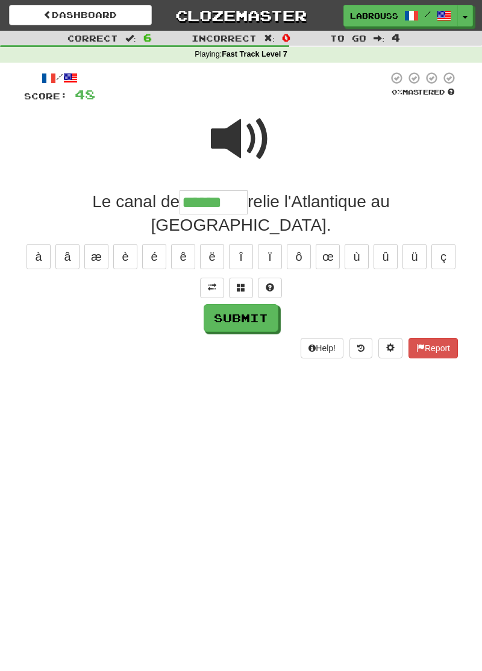
type input "******"
click at [220, 304] on button "Submit" at bounding box center [241, 318] width 75 height 28
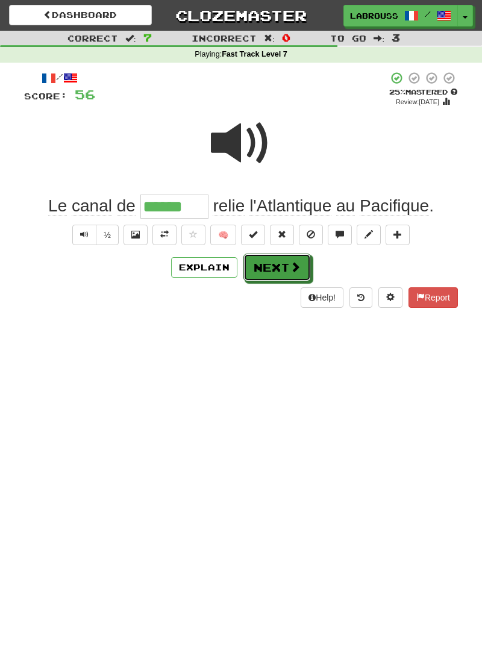
click at [261, 270] on button "Next" at bounding box center [276, 267] width 67 height 28
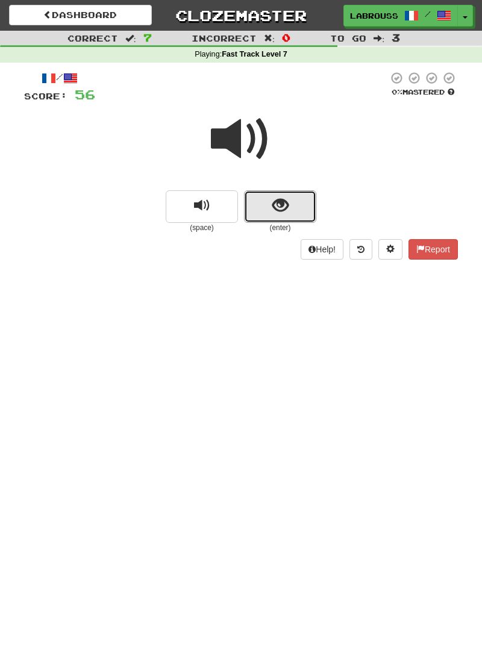
click at [272, 204] on span "show sentence" at bounding box center [280, 206] width 16 height 16
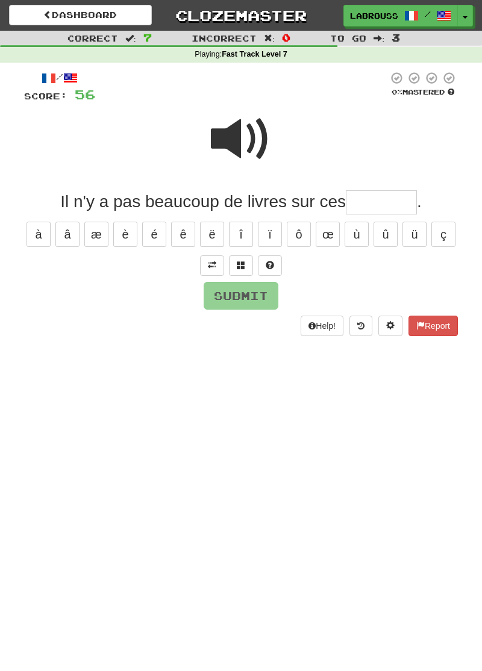
type input "*"
click at [125, 240] on button "è" at bounding box center [125, 234] width 24 height 25
type input "********"
click at [223, 297] on button "Submit" at bounding box center [241, 296] width 75 height 28
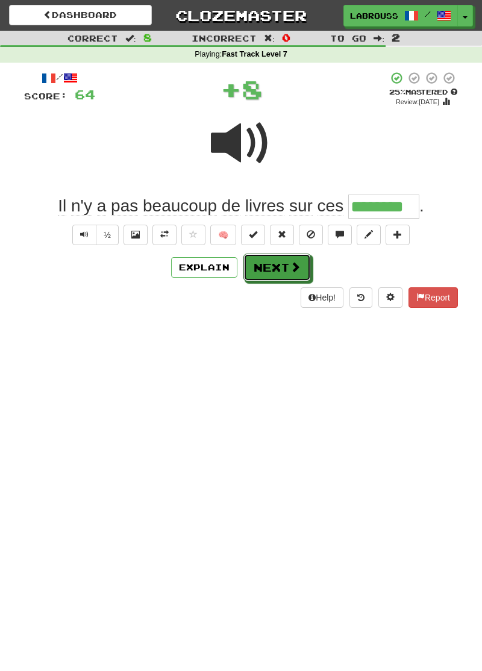
click at [261, 266] on button "Next" at bounding box center [276, 267] width 67 height 28
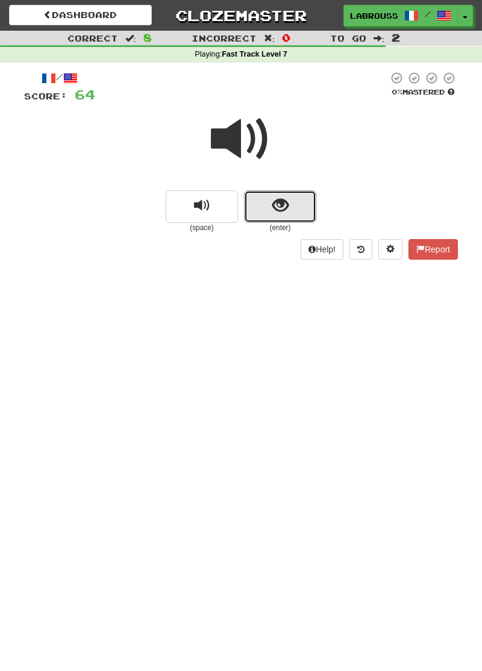
click at [275, 202] on span "show sentence" at bounding box center [280, 206] width 16 height 16
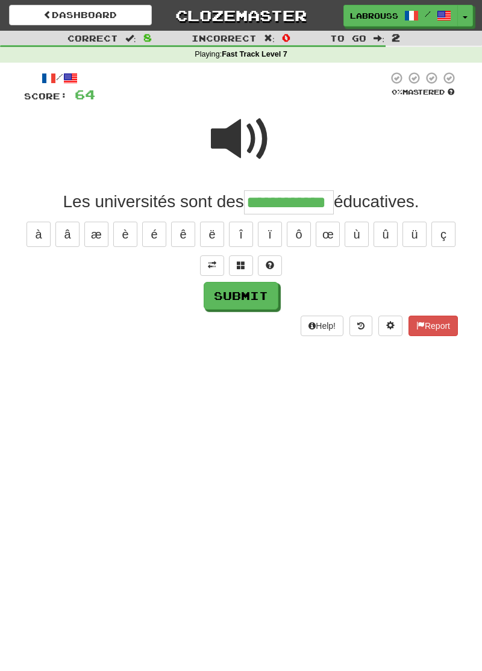
type input "**********"
click at [219, 293] on button "Submit" at bounding box center [241, 296] width 75 height 28
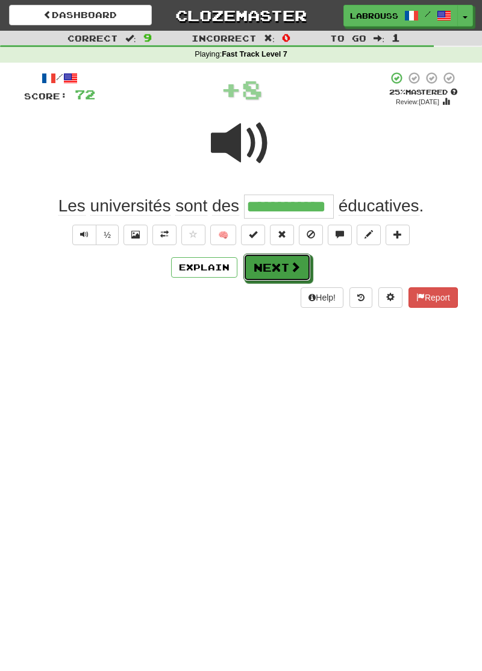
click at [266, 263] on button "Next" at bounding box center [276, 267] width 67 height 28
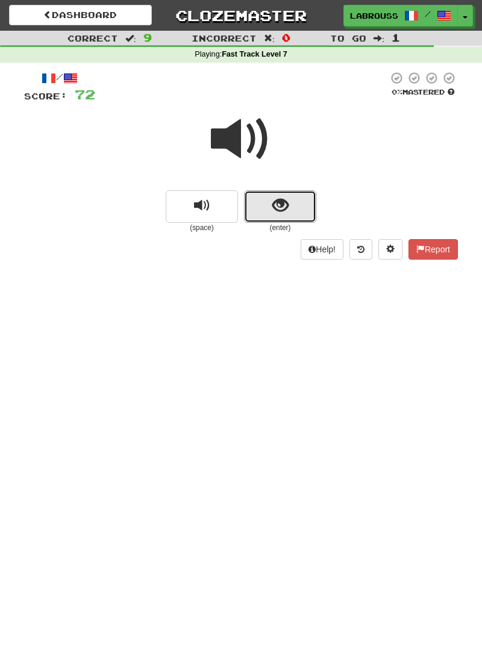
click at [265, 203] on button "show sentence" at bounding box center [280, 206] width 72 height 33
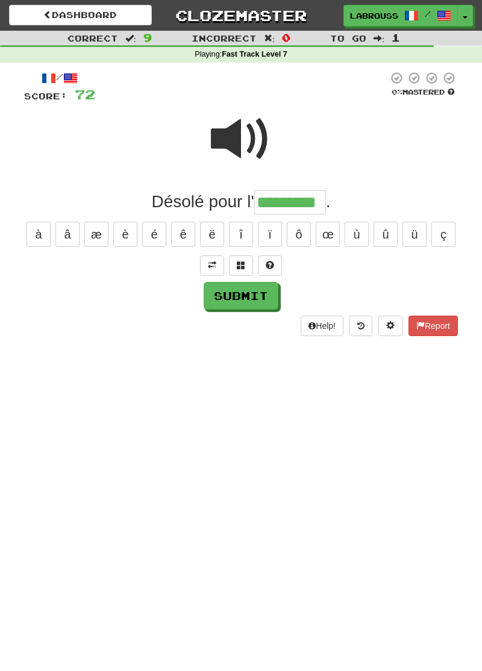
type input "*********"
click at [223, 293] on button "Submit" at bounding box center [241, 296] width 75 height 28
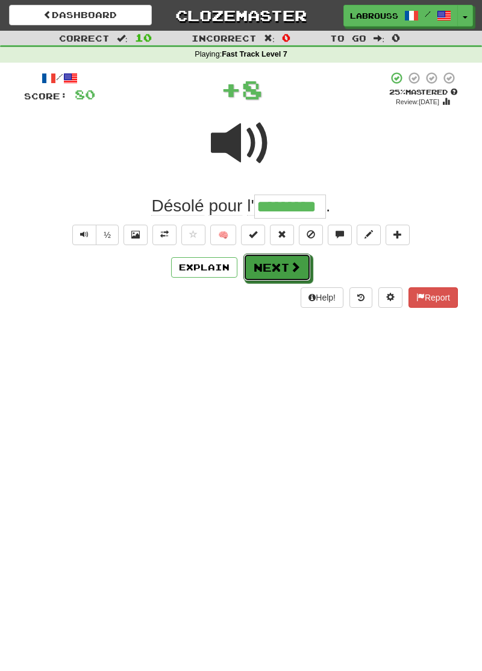
click at [258, 268] on button "Next" at bounding box center [276, 267] width 67 height 28
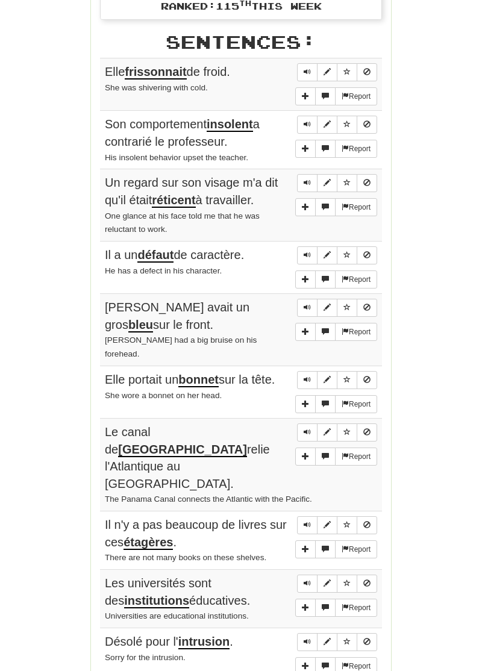
scroll to position [573, 0]
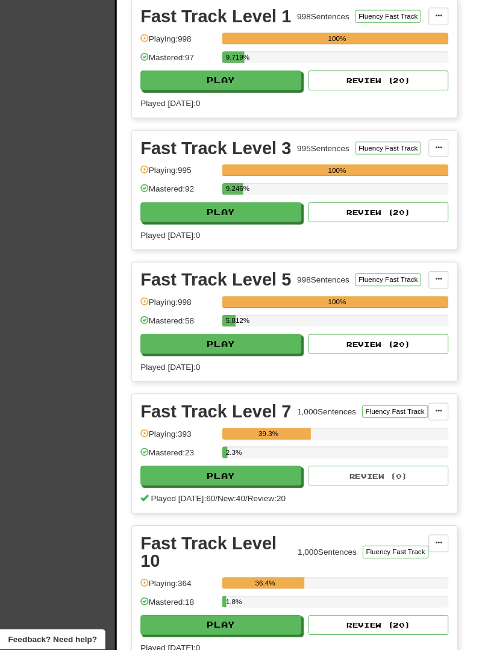
scroll to position [504, 0]
